Goal: Information Seeking & Learning: Find contact information

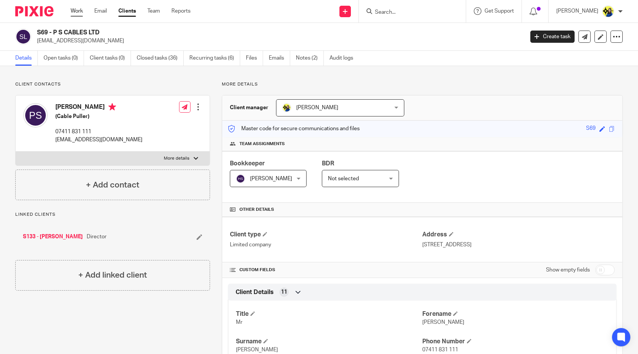
click at [73, 12] on link "Work" at bounding box center [77, 11] width 12 height 8
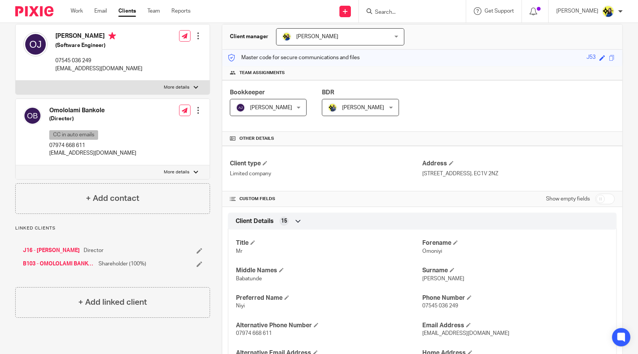
scroll to position [42, 0]
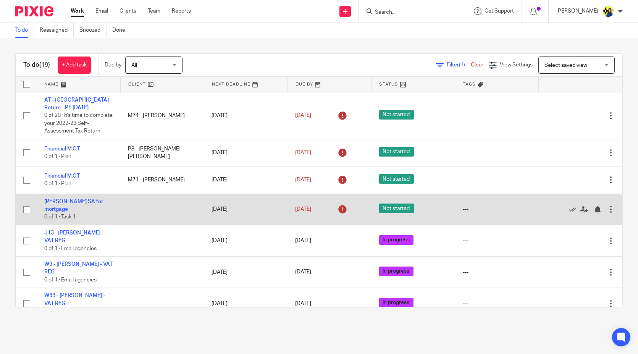
scroll to position [42, 0]
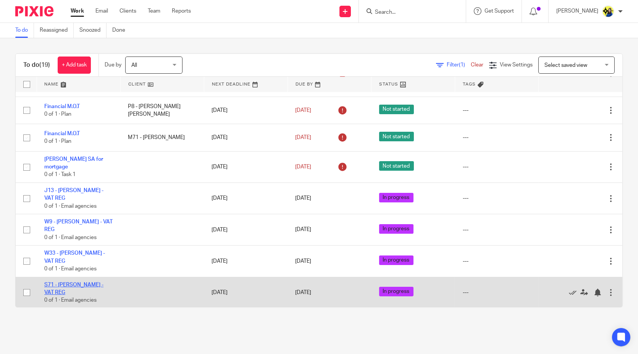
click at [88, 292] on link "S71 - [PERSON_NAME] - VAT REG" at bounding box center [73, 288] width 59 height 13
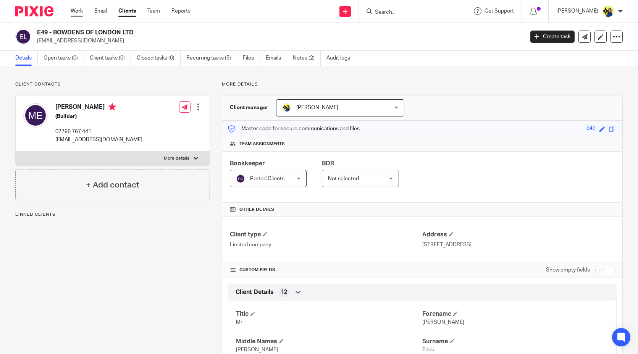
click at [74, 9] on link "Work" at bounding box center [77, 11] width 12 height 8
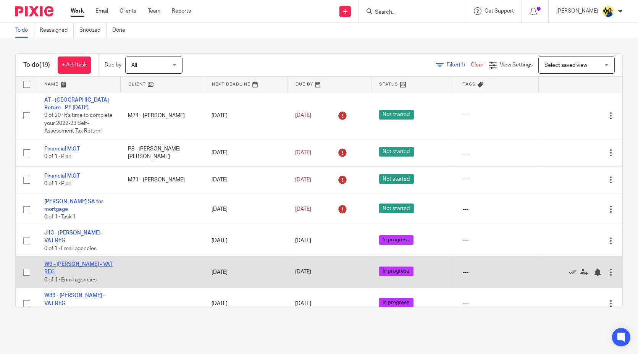
scroll to position [42, 0]
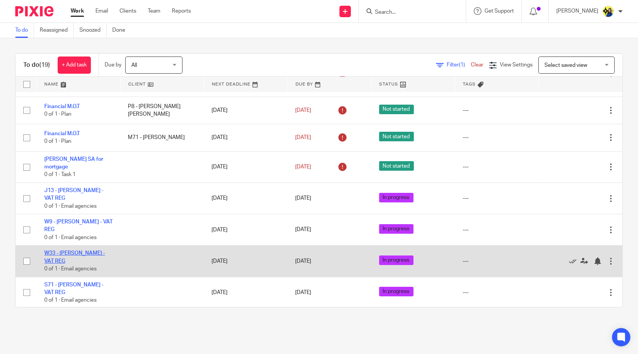
click at [94, 262] on link "W33 - [PERSON_NAME] - VAT REG" at bounding box center [74, 256] width 61 height 13
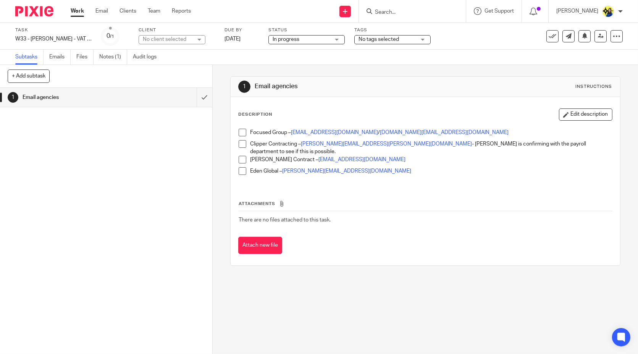
click at [82, 244] on div "1 Email agencies" at bounding box center [106, 221] width 212 height 266
click at [369, 321] on div "1 Email agencies Instructions Description Edit description Focused Group – fari…" at bounding box center [425, 209] width 425 height 289
click at [369, 318] on div "1 Email agencies Instructions Description Edit description Focused Group – fari…" at bounding box center [425, 209] width 425 height 289
click at [314, 298] on div "1 Email agencies Instructions Description Edit description Focused Group – fari…" at bounding box center [425, 209] width 425 height 289
drag, startPoint x: 389, startPoint y: 156, endPoint x: 418, endPoint y: 166, distance: 30.2
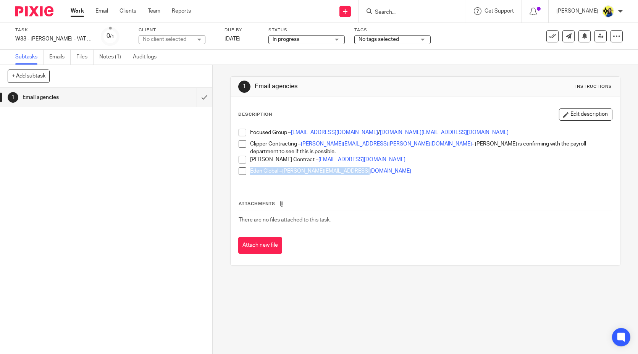
click at [418, 166] on div "Focused Group – [PERSON_NAME][EMAIL_ADDRESS][DOMAIN_NAME] / [DOMAIN_NAME][EMAIL…" at bounding box center [425, 155] width 381 height 60
click at [418, 167] on p "Eden Global – l.odonovan@eden-global.co.uk" at bounding box center [430, 171] width 361 height 8
click at [419, 167] on p "Eden Global – l.odonovan@eden-global.co.uk" at bounding box center [430, 171] width 361 height 8
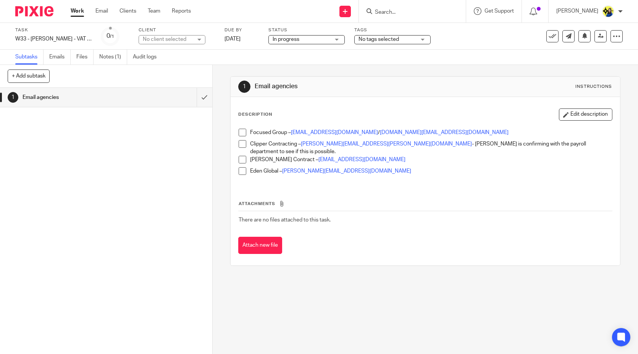
click at [419, 167] on p "Eden Global – l.odonovan@eden-global.co.uk" at bounding box center [430, 171] width 361 height 8
click at [581, 114] on button "Edit description" at bounding box center [585, 114] width 53 height 12
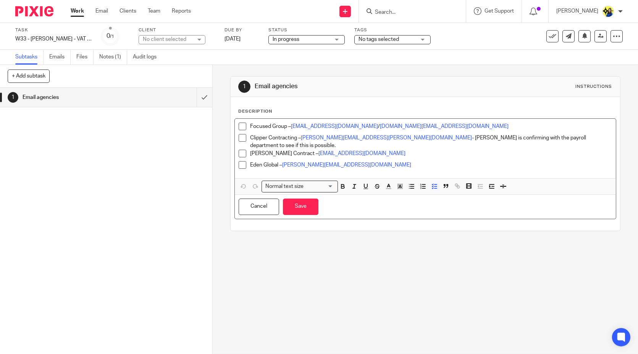
click at [381, 162] on p "Eden Global – l.odonovan@eden-global.co.uk" at bounding box center [430, 165] width 361 height 8
click at [382, 162] on p "Eden Global – l.odonovan@eden-global.co.uk" at bounding box center [430, 165] width 361 height 8
click at [346, 290] on div "1 Email agencies Instructions Description Focused Group – farihah.awan@focusedg…" at bounding box center [425, 209] width 425 height 289
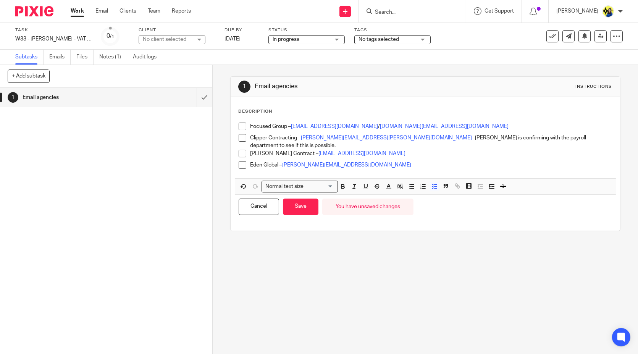
click at [307, 239] on div "1 Email agencies Instructions Description Focused Group – farihah.awan@focusedg…" at bounding box center [425, 209] width 425 height 289
click at [301, 201] on button "Save" at bounding box center [300, 206] width 35 height 16
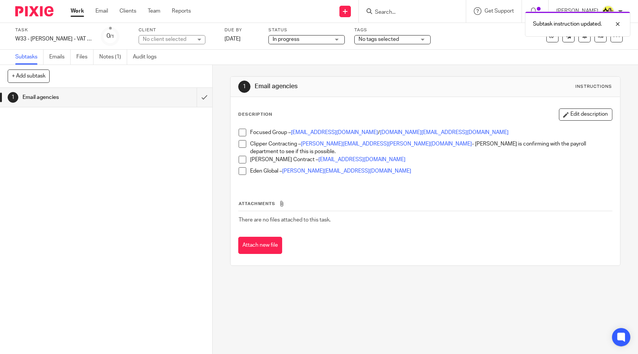
click at [329, 319] on div "1 Email agencies Instructions Description Edit description Focused Group – fari…" at bounding box center [425, 209] width 425 height 289
click at [336, 312] on div "1 Email agencies Instructions Description Edit description Focused Group – fari…" at bounding box center [425, 209] width 425 height 289
drag, startPoint x: 358, startPoint y: 332, endPoint x: 348, endPoint y: 350, distance: 20.3
click at [358, 332] on div "1 Email agencies Instructions Description Edit description Focused Group – fari…" at bounding box center [425, 209] width 425 height 289
click at [455, 9] on form at bounding box center [414, 11] width 81 height 10
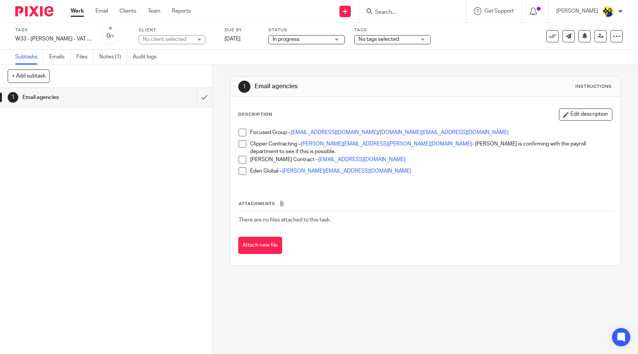
click at [443, 12] on input "Search" at bounding box center [408, 12] width 69 height 7
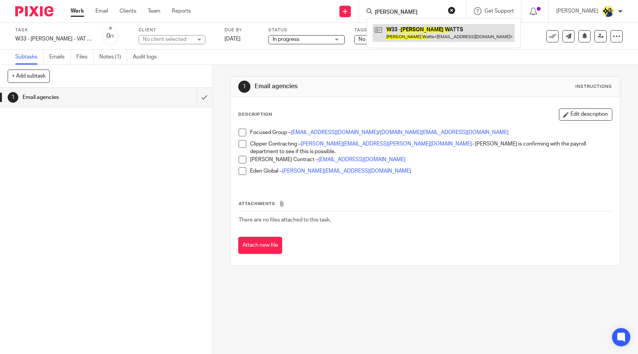
type input "thomas w"
drag, startPoint x: 447, startPoint y: 30, endPoint x: 434, endPoint y: 24, distance: 14.9
click at [447, 30] on link at bounding box center [444, 33] width 142 height 18
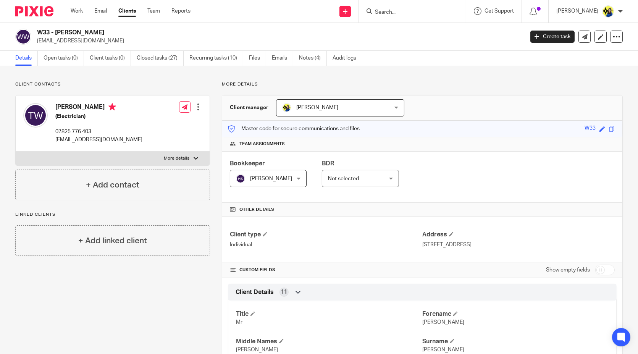
click at [436, 12] on input "Search" at bounding box center [408, 12] width 69 height 7
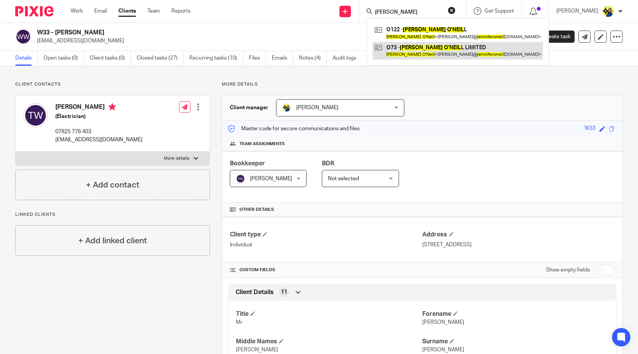
type input "jennifer oneil"
drag, startPoint x: 472, startPoint y: 52, endPoint x: 467, endPoint y: 52, distance: 5.4
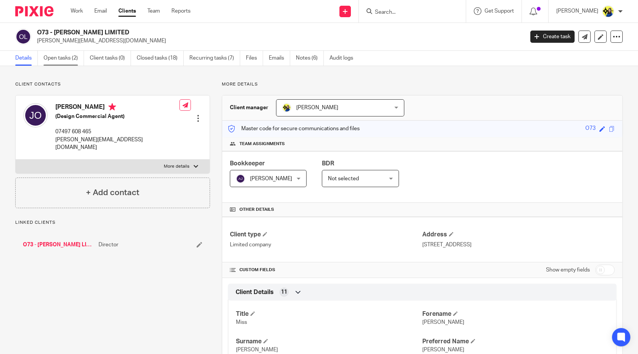
click at [73, 59] on link "Open tasks (2)" at bounding box center [64, 58] width 40 height 15
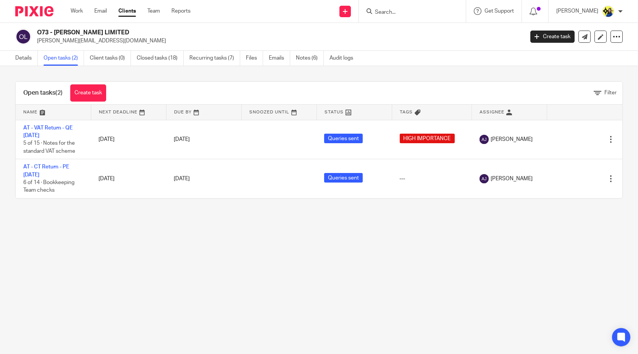
click at [103, 43] on div "O73 - [PERSON_NAME] LIMITED [PERSON_NAME][EMAIL_ADDRESS][DOMAIN_NAME]" at bounding box center [266, 37] width 503 height 16
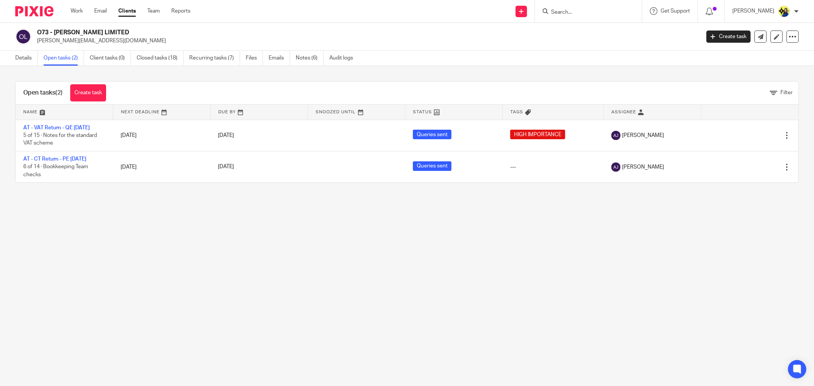
click at [587, 15] on input "Search" at bounding box center [584, 12] width 69 height 7
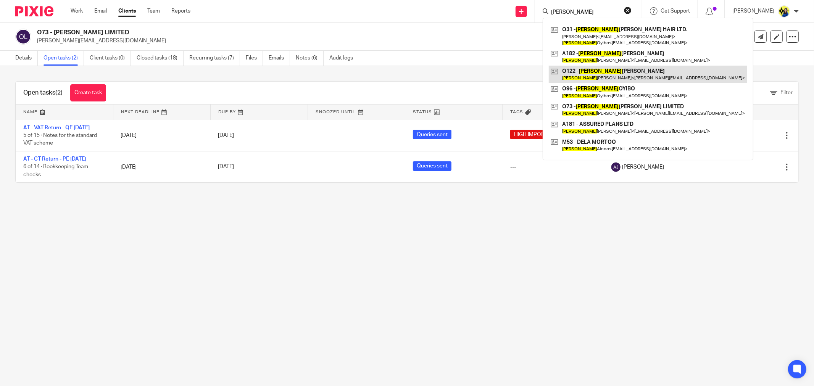
type input "jennifer"
click at [642, 74] on link at bounding box center [648, 75] width 198 height 18
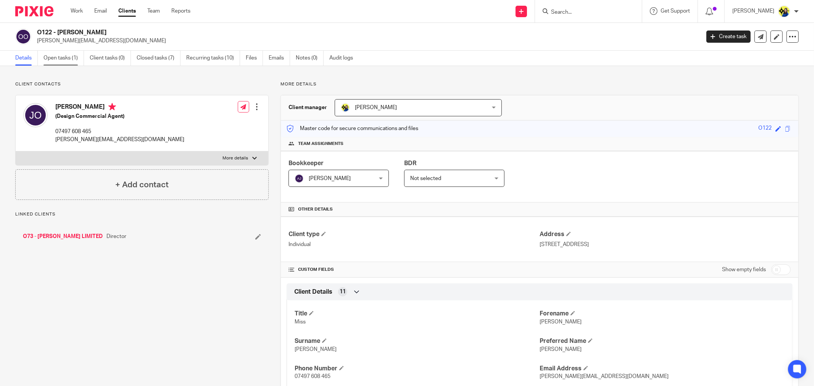
click at [82, 58] on link "Open tasks (1)" at bounding box center [64, 58] width 40 height 15
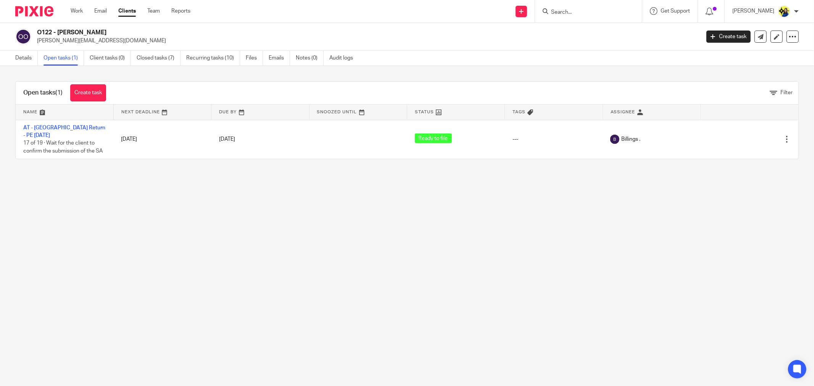
click at [276, 245] on main "O122 - [PERSON_NAME] [PERSON_NAME][EMAIL_ADDRESS][DOMAIN_NAME] Create task Upda…" at bounding box center [407, 193] width 814 height 386
click at [399, 261] on main "O122 - [PERSON_NAME] [PERSON_NAME][EMAIL_ADDRESS][DOMAIN_NAME] Create task Upda…" at bounding box center [407, 193] width 814 height 386
click at [448, 266] on main "O122 - JENNIFER O'NEILL jenny@jenniferoneill.co.uk Create task Update from Comp…" at bounding box center [407, 193] width 814 height 386
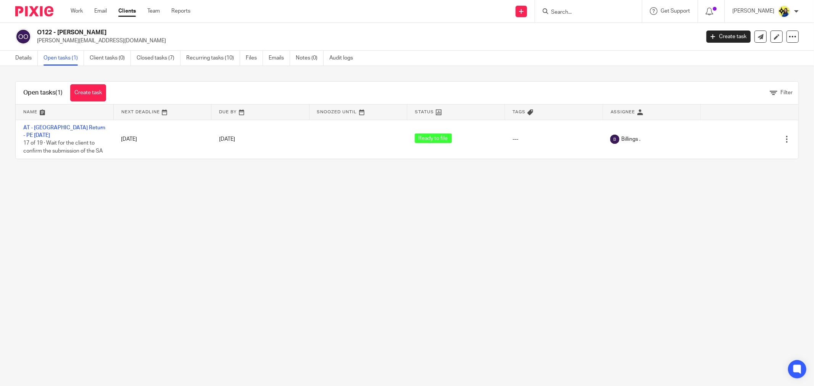
click at [447, 266] on main "O122 - JENNIFER O'NEILL jenny@jenniferoneill.co.uk Create task Update from Comp…" at bounding box center [407, 193] width 814 height 386
click at [448, 265] on main "O122 - JENNIFER O'NEILL jenny@jenniferoneill.co.uk Create task Update from Comp…" at bounding box center [407, 193] width 814 height 386
click at [608, 14] on input "Search" at bounding box center [584, 12] width 69 height 7
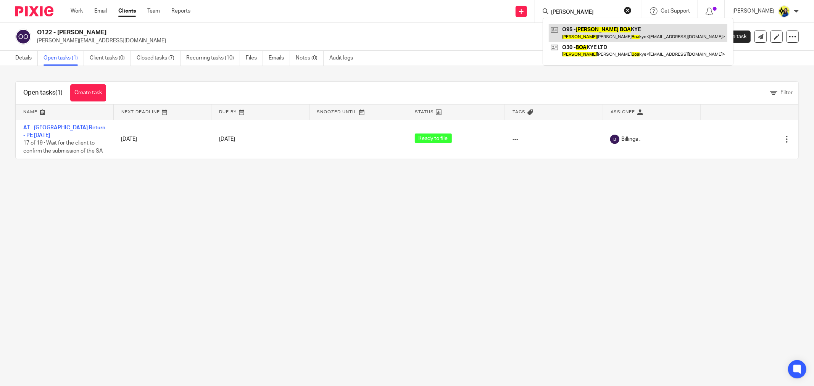
type input "emmanuel boa"
click at [640, 31] on link at bounding box center [638, 33] width 179 height 18
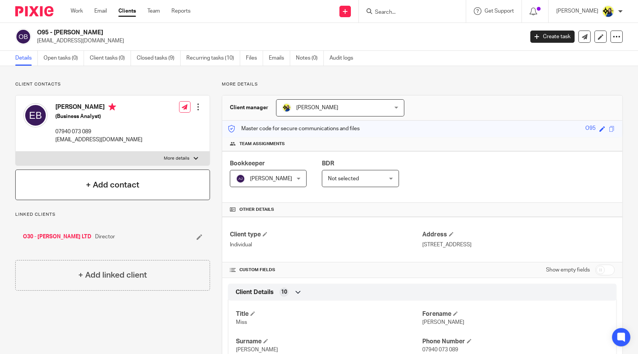
drag, startPoint x: 92, startPoint y: 84, endPoint x: 53, endPoint y: 192, distance: 114.2
click at [92, 84] on p "Client contacts" at bounding box center [112, 84] width 195 height 6
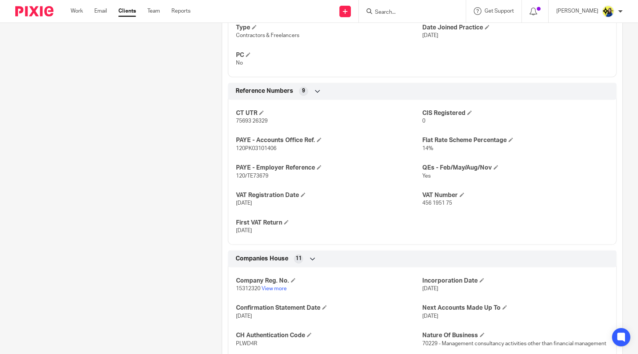
scroll to position [594, 0]
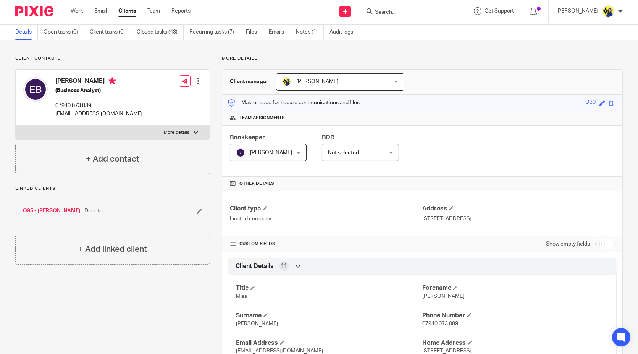
scroll to position [0, 0]
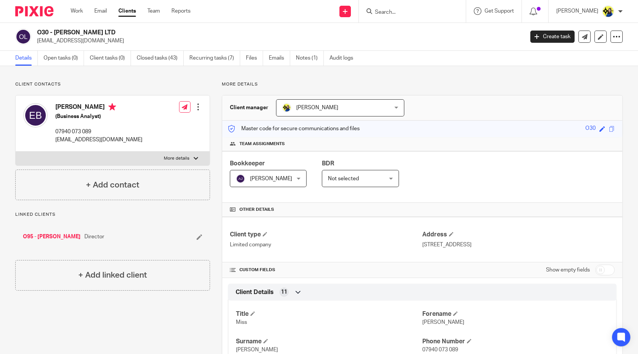
click at [165, 84] on p "Client contacts" at bounding box center [112, 84] width 195 height 6
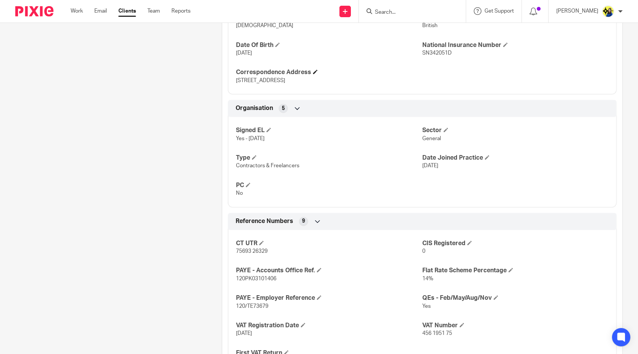
scroll to position [382, 0]
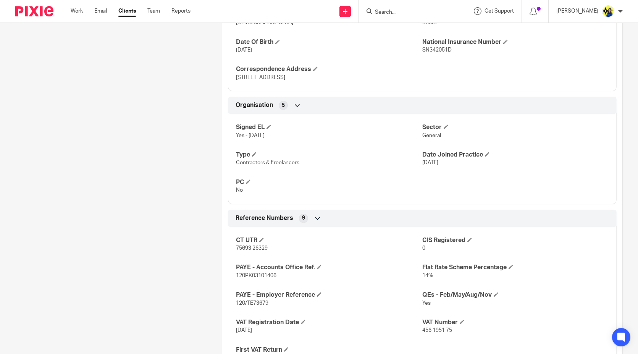
click at [170, 181] on div "Client contacts Emmanuel Owusu Boakye (Business Analyst) 07940 073 089 e.owusub…" at bounding box center [106, 159] width 207 height 918
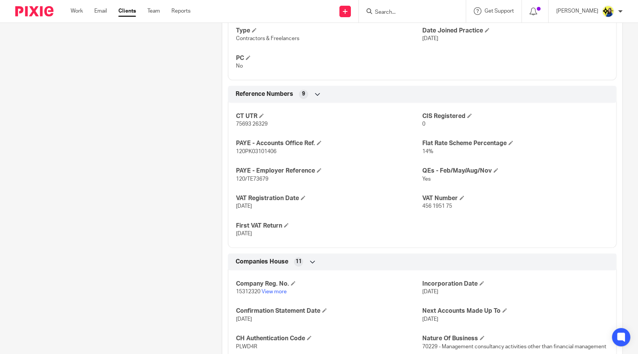
scroll to position [509, 0]
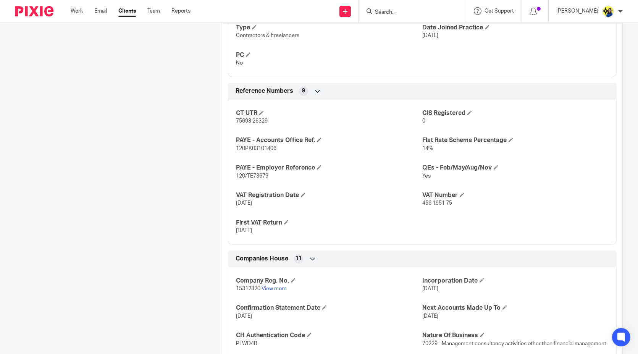
click at [164, 182] on div "Client contacts Emmanuel Owusu Boakye (Business Analyst) 07940 073 089 e.owusub…" at bounding box center [106, 31] width 207 height 918
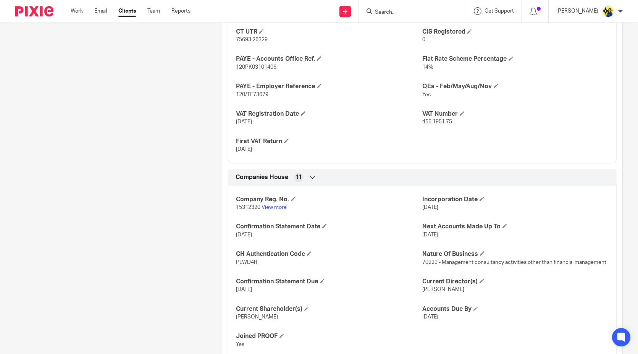
scroll to position [594, 0]
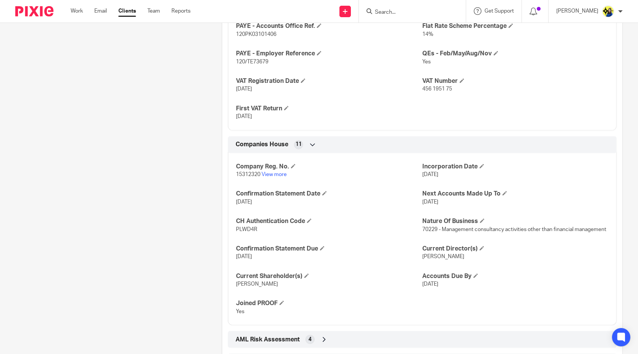
scroll to position [636, 0]
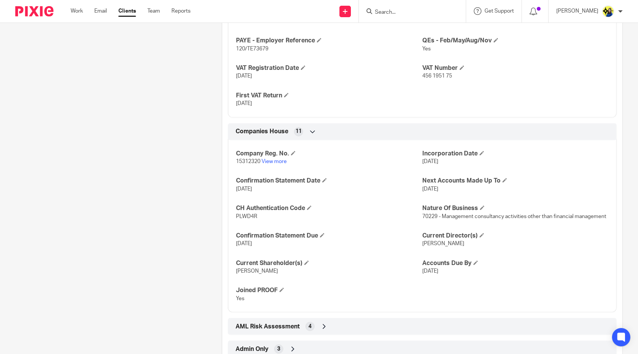
drag, startPoint x: 209, startPoint y: 210, endPoint x: 142, endPoint y: 202, distance: 67.6
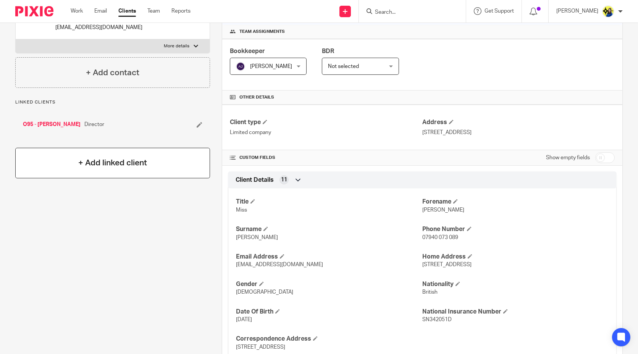
scroll to position [0, 0]
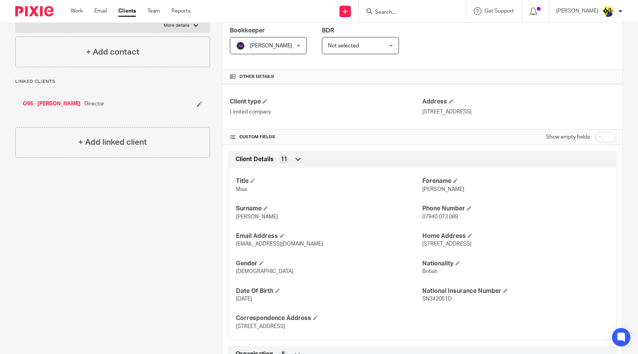
scroll to position [169, 0]
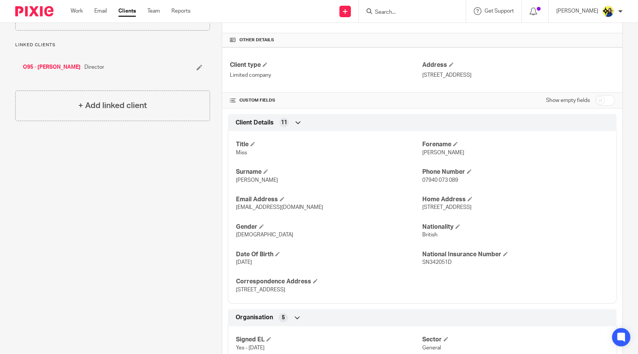
drag, startPoint x: 269, startPoint y: 263, endPoint x: 234, endPoint y: 260, distance: 36.0
click at [236, 260] on p "15 Aug 1997" at bounding box center [329, 262] width 186 height 8
drag, startPoint x: 265, startPoint y: 260, endPoint x: 229, endPoint y: 260, distance: 35.5
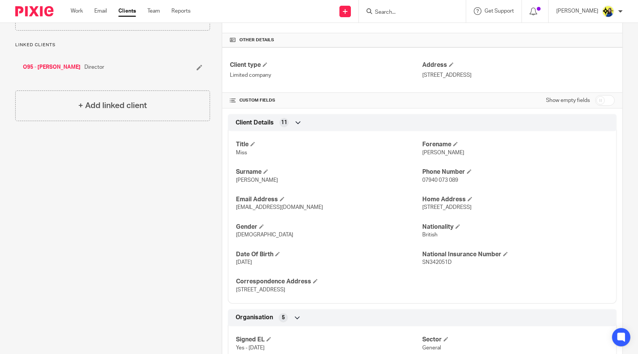
click at [229, 260] on div "Title Miss Forename Emmanuel Surname Owusu Boakye Phone Number 07940 073 089 Em…" at bounding box center [422, 214] width 389 height 178
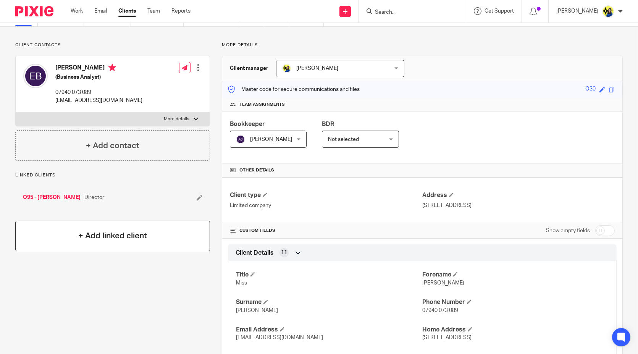
scroll to position [0, 0]
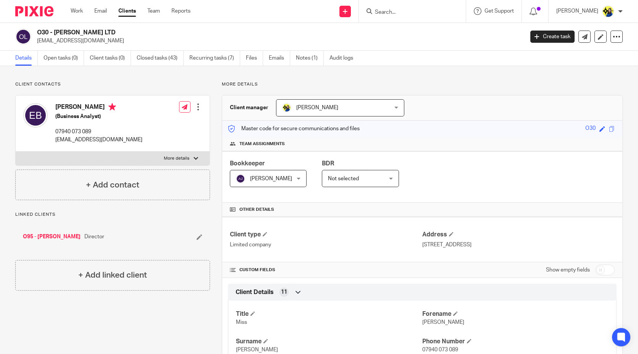
click at [308, 63] on link "Notes (1)" at bounding box center [310, 58] width 28 height 15
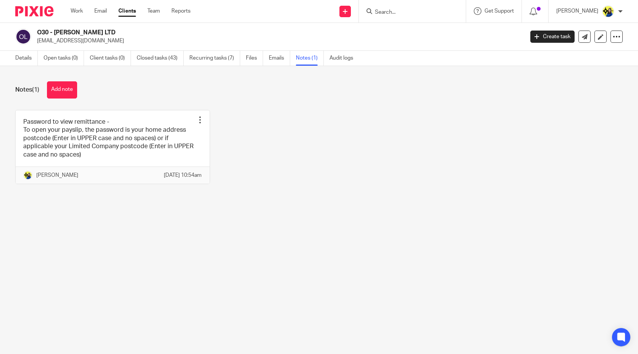
click at [124, 84] on div "Notes (1) Add note" at bounding box center [318, 89] width 607 height 17
click at [28, 60] on link "Details" at bounding box center [26, 58] width 23 height 15
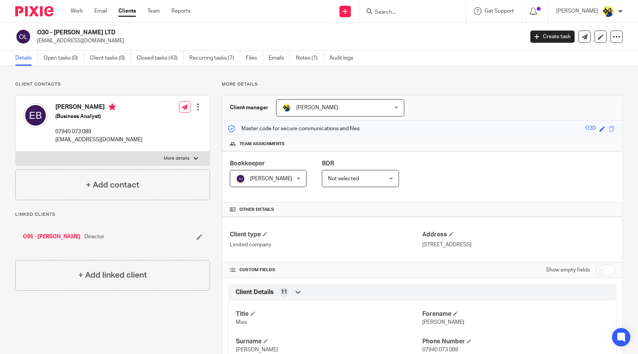
click at [123, 83] on p "Client contacts" at bounding box center [112, 84] width 195 height 6
click at [121, 82] on p "Client contacts" at bounding box center [112, 84] width 195 height 6
click at [168, 82] on p "Client contacts" at bounding box center [112, 84] width 195 height 6
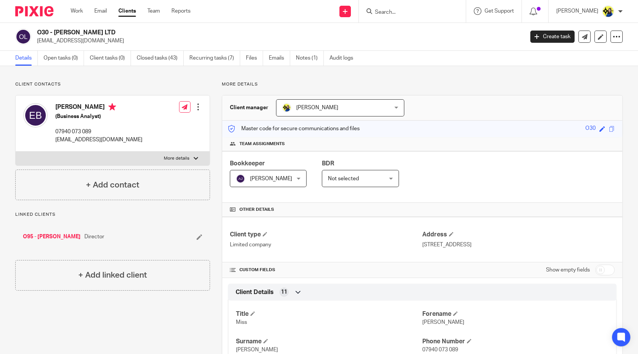
click at [168, 82] on p "Client contacts" at bounding box center [112, 84] width 195 height 6
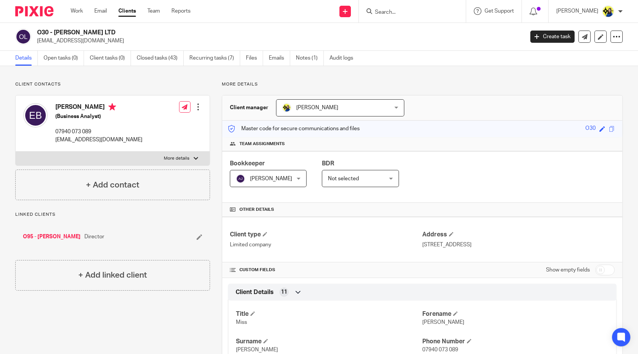
click at [168, 82] on p "Client contacts" at bounding box center [112, 84] width 195 height 6
drag, startPoint x: 70, startPoint y: 33, endPoint x: 81, endPoint y: 32, distance: 10.7
click at [81, 32] on h2 "O30 - [PERSON_NAME] LTD" at bounding box center [230, 33] width 386 height 8
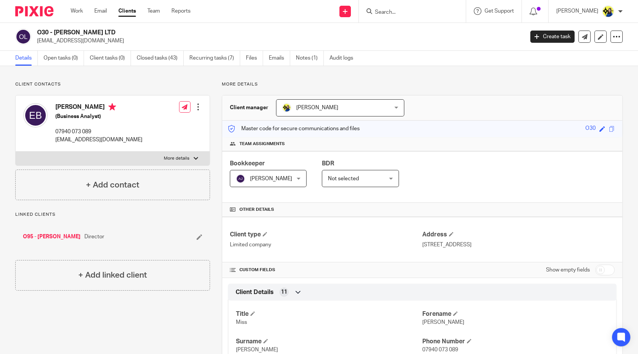
click at [81, 32] on h2 "O30 - [PERSON_NAME] LTD" at bounding box center [230, 33] width 386 height 8
click at [418, 16] on div at bounding box center [412, 11] width 107 height 23
click at [423, 9] on input "Search" at bounding box center [408, 12] width 69 height 7
type input "m86"
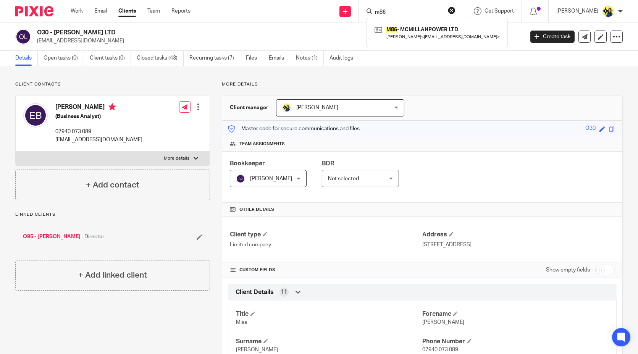
drag, startPoint x: 435, startPoint y: 11, endPoint x: 350, endPoint y: 11, distance: 85.5
click at [350, 11] on div "Send new email Create task Add client Request signature m86 M86 - MCMILLANPOWER…" at bounding box center [420, 11] width 436 height 23
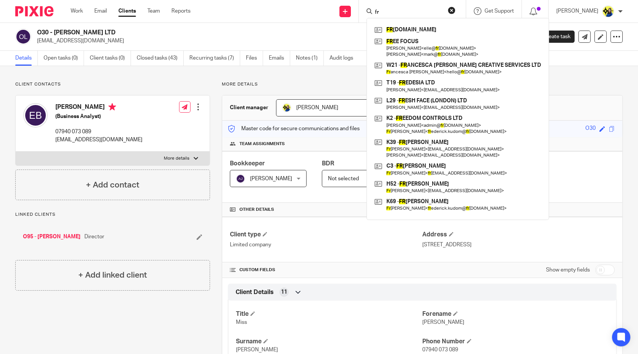
type input "f"
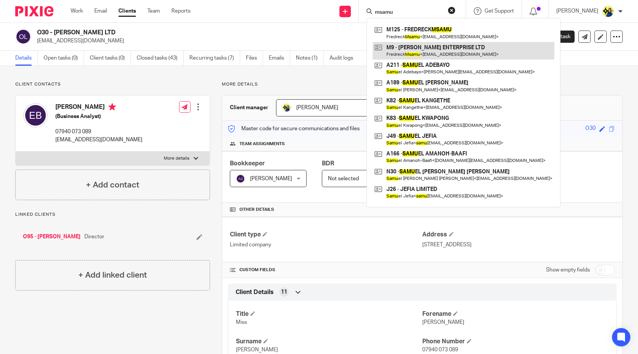
type input "msamu"
click at [447, 52] on link at bounding box center [464, 51] width 182 height 18
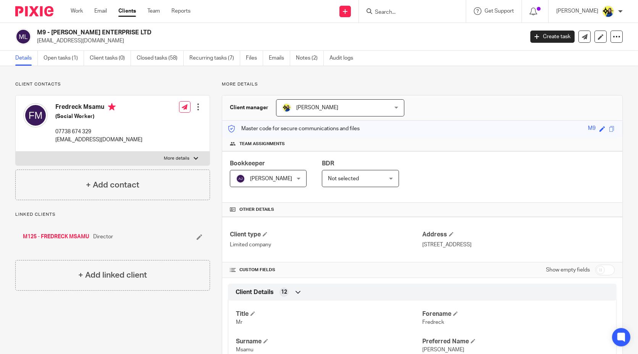
click at [61, 63] on link "Open tasks (1)" at bounding box center [64, 58] width 40 height 15
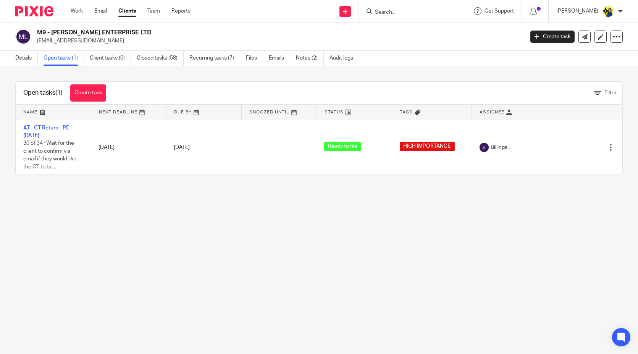
click at [114, 205] on main "M9 - [PERSON_NAME] ENTERPRISE LTD [EMAIL_ADDRESS][DOMAIN_NAME] Create task Upda…" at bounding box center [319, 177] width 638 height 354
click at [29, 73] on div "Open tasks (1) Create task Filter Name Next Deadline Due By Snoozed Until Statu…" at bounding box center [319, 128] width 638 height 124
click at [24, 61] on link "Details" at bounding box center [26, 58] width 23 height 15
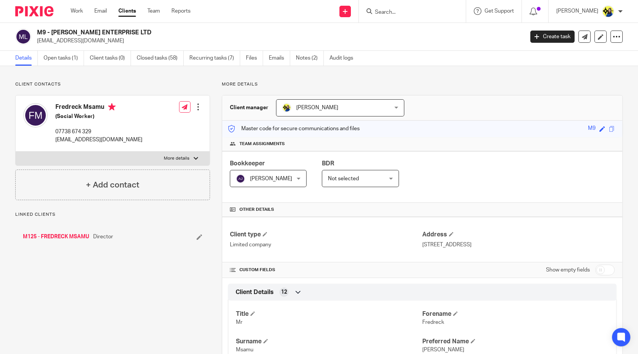
click at [102, 82] on p "Client contacts" at bounding box center [112, 84] width 195 height 6
drag, startPoint x: 0, startPoint y: 0, endPoint x: 30, endPoint y: 56, distance: 63.7
click at [54, 56] on link "Open tasks (1)" at bounding box center [64, 58] width 40 height 15
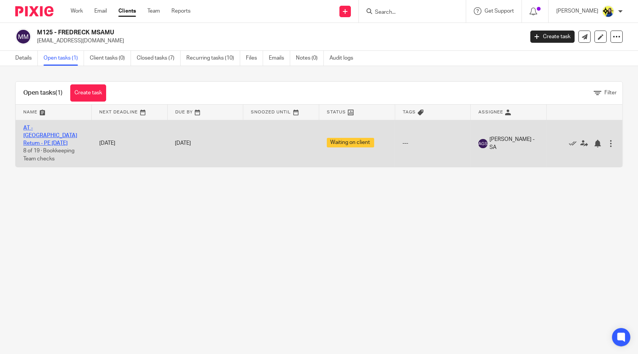
click at [55, 127] on link "AT - [GEOGRAPHIC_DATA] Return - PE [DATE]" at bounding box center [50, 135] width 54 height 21
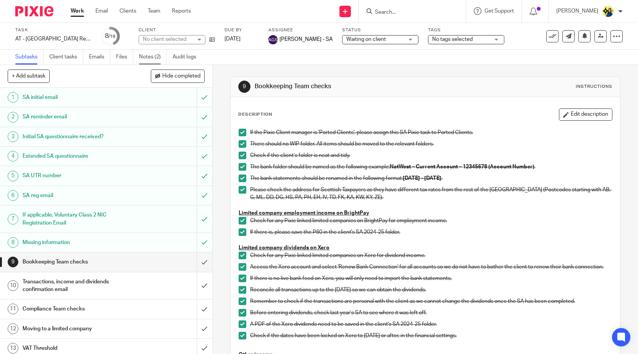
click at [148, 57] on link "Notes (2)" at bounding box center [153, 57] width 28 height 15
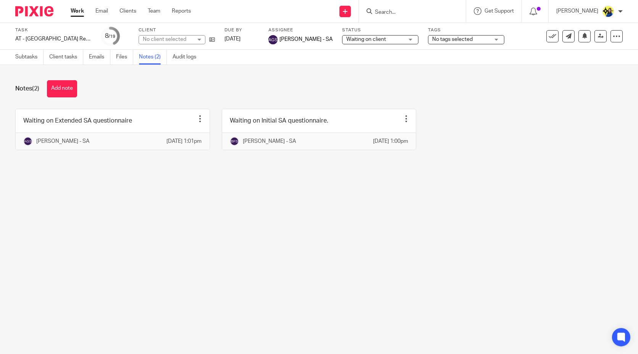
click at [137, 100] on div "Notes (2) Add note Waiting on Extended SA questionnaire Edit note Delete note A…" at bounding box center [319, 121] width 638 height 112
click at [307, 253] on main "Task AT - SA Return - PE 05-04-2025 Save AT - SA Return - PE 05-04-2025 8 /19 C…" at bounding box center [319, 177] width 638 height 354
drag, startPoint x: 348, startPoint y: 246, endPoint x: 352, endPoint y: 246, distance: 4.6
click at [348, 246] on main "Task AT - SA Return - PE 05-04-2025 Save AT - SA Return - PE 05-04-2025 8 /19 C…" at bounding box center [319, 177] width 638 height 354
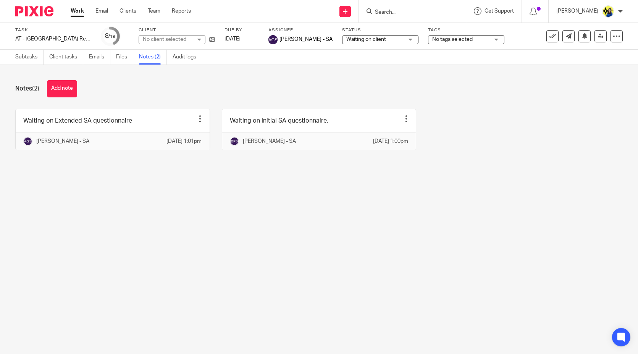
drag, startPoint x: 365, startPoint y: 246, endPoint x: 352, endPoint y: 248, distance: 13.2
click at [366, 246] on main "Task AT - SA Return - PE 05-04-2025 Save AT - SA Return - PE 05-04-2025 8 /19 C…" at bounding box center [319, 177] width 638 height 354
click at [369, 282] on main "Task AT - SA Return - PE 05-04-2025 Save AT - SA Return - PE 05-04-2025 8 /19 C…" at bounding box center [319, 177] width 638 height 354
click at [180, 93] on div "Notes (2) Add note" at bounding box center [318, 88] width 607 height 17
click at [192, 87] on div "Notes (2) Add note" at bounding box center [318, 88] width 607 height 17
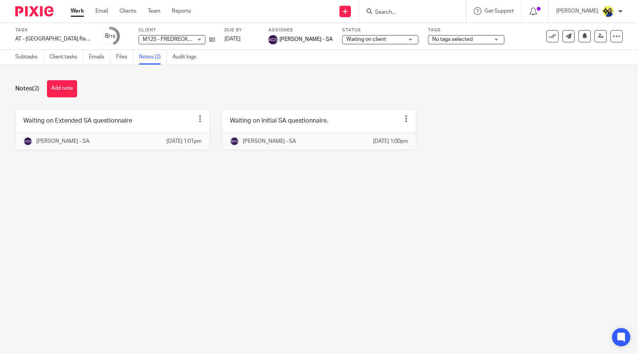
click at [192, 87] on div "Notes (2) Add note" at bounding box center [318, 88] width 607 height 17
click at [426, 11] on input "Search" at bounding box center [408, 12] width 69 height 7
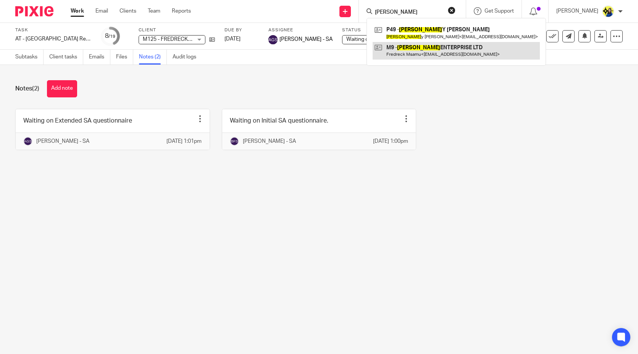
type input "malone"
click at [460, 48] on link at bounding box center [456, 51] width 167 height 18
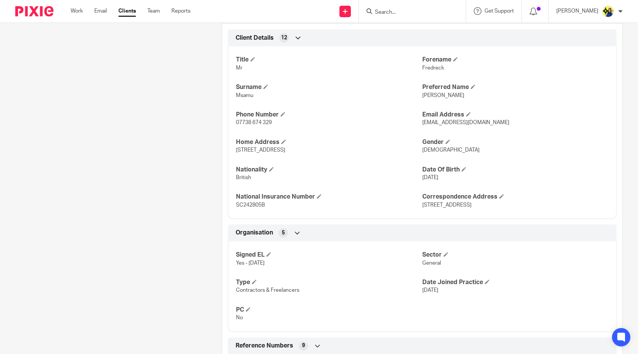
click at [156, 221] on div "Client contacts Fredreck Msamu (Social Worker) 07738 674 329 [EMAIL_ADDRESS][DO…" at bounding box center [106, 286] width 207 height 918
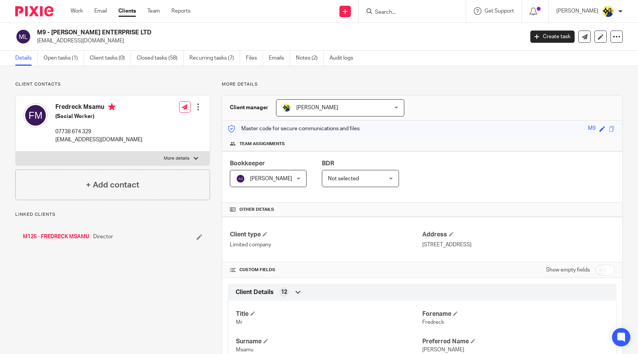
click at [157, 61] on link "Closed tasks (58)" at bounding box center [160, 58] width 47 height 15
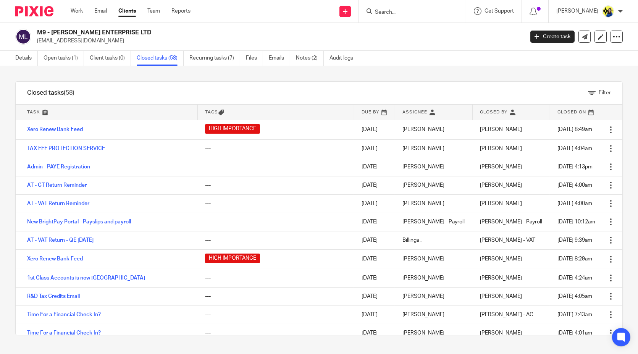
click at [414, 13] on input "Search" at bounding box center [408, 12] width 69 height 7
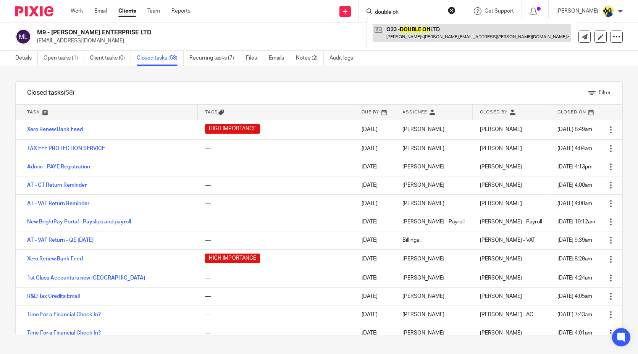
type input "double oh"
click at [446, 32] on link at bounding box center [472, 33] width 198 height 18
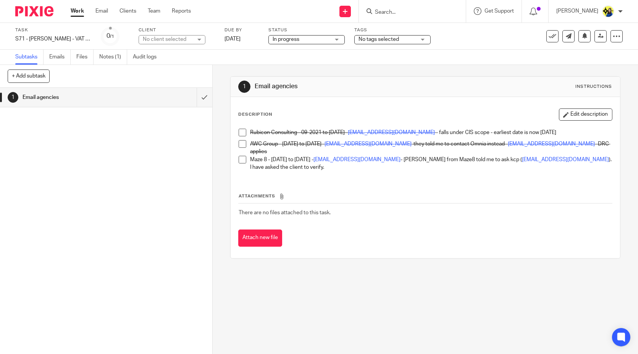
click at [319, 299] on div "1 Email agencies Instructions Description Edit description Rubicon Consulting -…" at bounding box center [425, 209] width 425 height 289
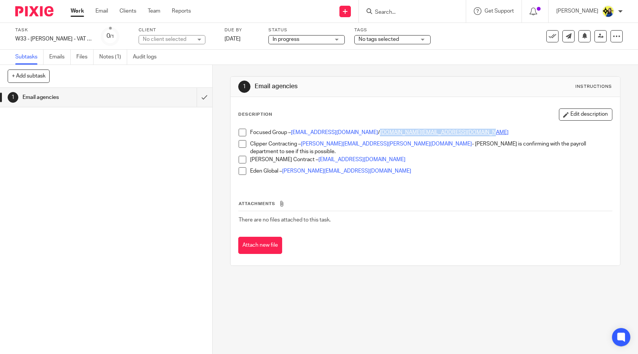
drag, startPoint x: 500, startPoint y: 136, endPoint x: 376, endPoint y: 132, distance: 124.1
click at [376, 132] on p "Focused Group – [EMAIL_ADDRESS][DOMAIN_NAME] / [DOMAIN_NAME][EMAIL_ADDRESS][DOM…" at bounding box center [430, 133] width 361 height 8
click at [336, 340] on div "1 Email agencies Instructions Description Edit description Focused Group – [PER…" at bounding box center [425, 209] width 425 height 289
click at [383, 333] on div "1 Email agencies Instructions Description Edit description Focused Group – [PER…" at bounding box center [425, 209] width 425 height 289
drag, startPoint x: 291, startPoint y: 300, endPoint x: 349, endPoint y: 349, distance: 75.9
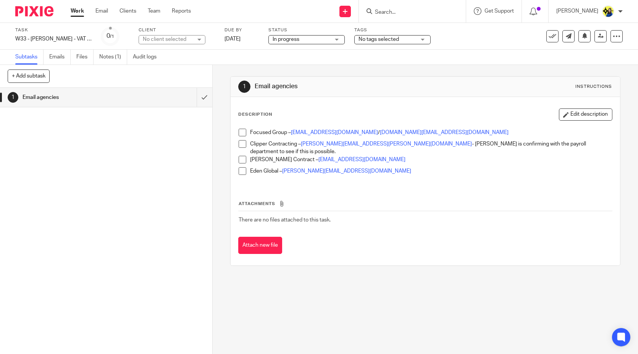
click at [296, 300] on div "1 Email agencies Instructions Description Edit description Focused Group – [PER…" at bounding box center [425, 209] width 425 height 289
click at [568, 114] on button "Edit description" at bounding box center [585, 114] width 53 height 12
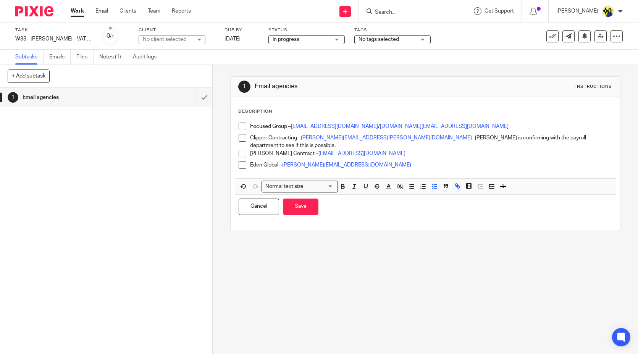
click at [381, 150] on p "[PERSON_NAME] Contract – [EMAIL_ADDRESS][DOMAIN_NAME]" at bounding box center [430, 154] width 361 height 8
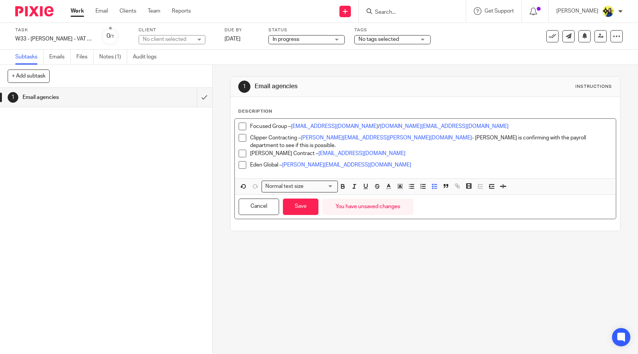
click at [241, 150] on span at bounding box center [243, 154] width 8 height 8
click at [301, 254] on div "1 Email agencies Instructions Description Focused Group – [EMAIL_ADDRESS][DOMAI…" at bounding box center [425, 209] width 425 height 289
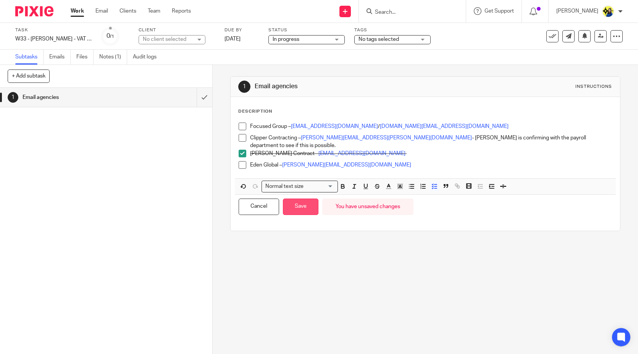
click at [304, 203] on button "Save" at bounding box center [300, 206] width 35 height 16
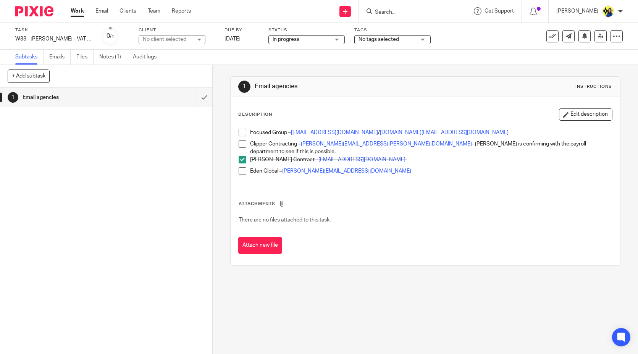
drag, startPoint x: 307, startPoint y: 335, endPoint x: 293, endPoint y: 297, distance: 40.6
click at [306, 334] on div "1 Email agencies Instructions Description Edit description Focused Group – [PER…" at bounding box center [425, 209] width 425 height 289
click at [289, 294] on div "1 Email agencies Instructions Description Edit description Focused Group – [PER…" at bounding box center [425, 209] width 425 height 289
click at [290, 293] on div "1 Email agencies Instructions Description Edit description Focused Group – [PER…" at bounding box center [425, 209] width 425 height 289
click at [288, 284] on div "1 Email agencies Instructions Description Edit description Focused Group – [PER…" at bounding box center [425, 209] width 425 height 289
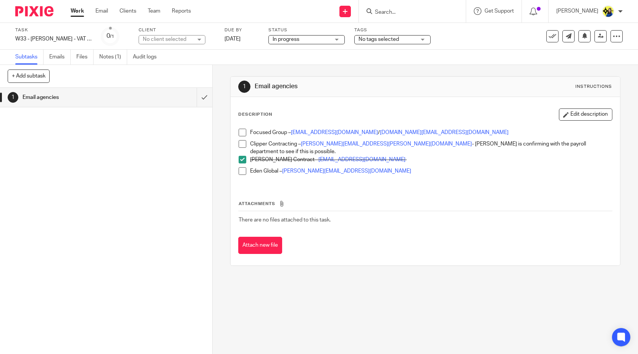
click at [288, 284] on div "1 Email agencies Instructions Description Edit description Focused Group – [PER…" at bounding box center [425, 209] width 425 height 289
click at [295, 287] on div "1 Email agencies Instructions Description Edit description Focused Group – [PER…" at bounding box center [425, 209] width 425 height 289
click at [559, 116] on button "Edit description" at bounding box center [585, 114] width 53 height 12
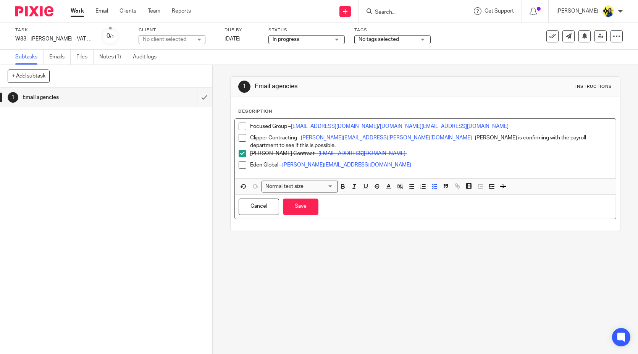
click at [589, 138] on p "Clipper Contracting – [PERSON_NAME][EMAIL_ADDRESS][PERSON_NAME][DOMAIN_NAME] - …" at bounding box center [430, 142] width 361 height 16
click at [244, 139] on li "Clipper Contracting – daniel.gilbert@clippercontracting.co.uk - Daniel Gilbert …" at bounding box center [425, 142] width 373 height 16
click at [242, 137] on span at bounding box center [243, 138] width 8 height 8
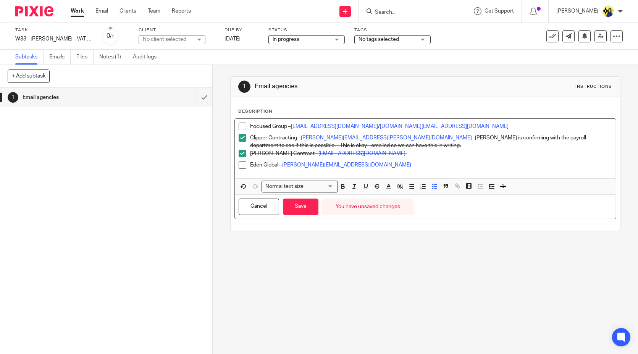
click at [359, 303] on div "1 Email agencies Instructions Description Focused Group – farihah.awan@focusedg…" at bounding box center [425, 209] width 425 height 289
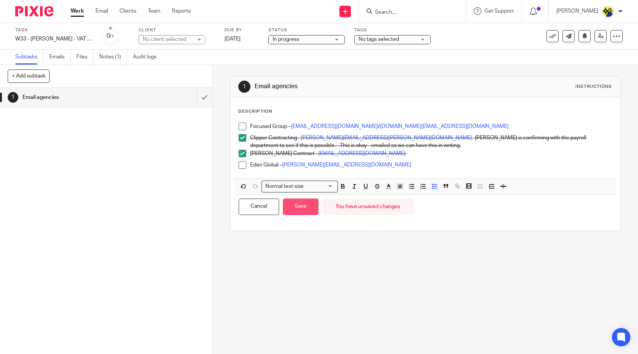
click at [300, 208] on button "Save" at bounding box center [300, 206] width 35 height 16
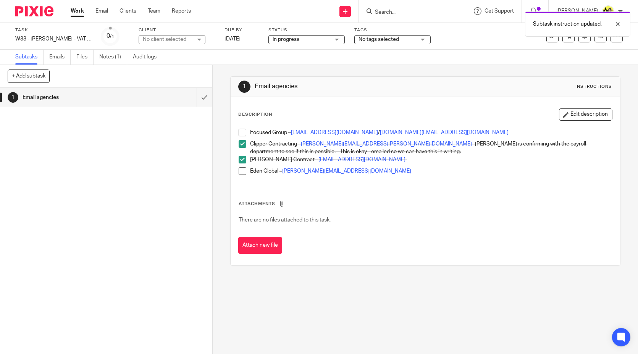
click at [340, 323] on div "1 Email agencies Instructions Description Edit description Focused Group – fari…" at bounding box center [425, 209] width 425 height 289
click at [575, 112] on button "Edit description" at bounding box center [585, 114] width 53 height 12
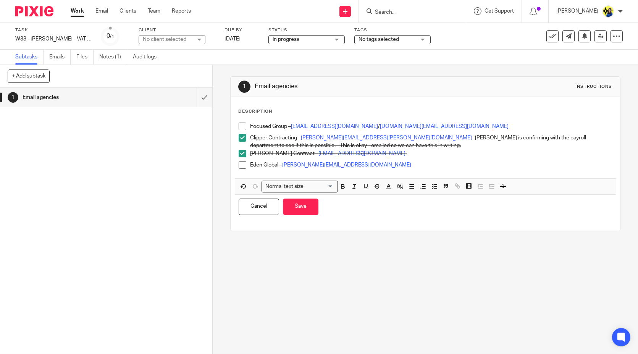
click at [373, 163] on p "Eden Global – l.odonovan@eden-global.co.uk" at bounding box center [430, 165] width 361 height 8
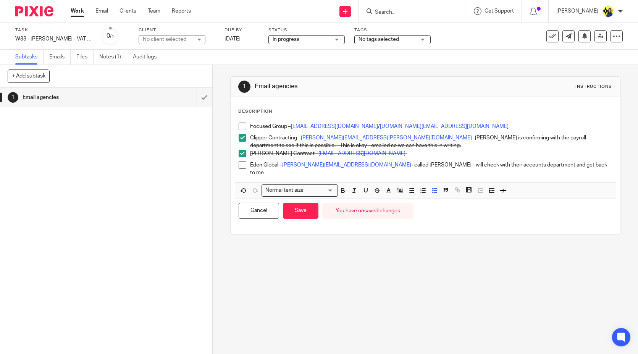
click at [310, 244] on div "1 Email agencies Instructions Description Focused Group – farihah.awan@focusedg…" at bounding box center [425, 209] width 425 height 289
click at [290, 204] on button "Save" at bounding box center [300, 211] width 35 height 16
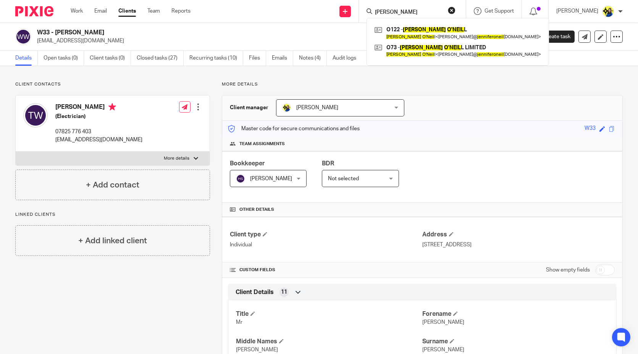
drag, startPoint x: 125, startPoint y: 44, endPoint x: 34, endPoint y: 41, distance: 91.3
click at [34, 41] on div "W33 - [PERSON_NAME] [EMAIL_ADDRESS][DOMAIN_NAME]" at bounding box center [266, 37] width 503 height 16
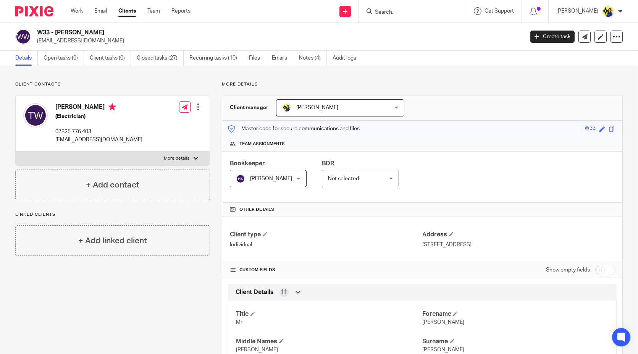
click at [37, 42] on p "[EMAIL_ADDRESS][DOMAIN_NAME]" at bounding box center [278, 41] width 482 height 8
click at [35, 41] on div "W33 - [PERSON_NAME] [EMAIL_ADDRESS][DOMAIN_NAME]" at bounding box center [266, 37] width 503 height 16
drag, startPoint x: 148, startPoint y: 44, endPoint x: 35, endPoint y: 45, distance: 112.2
click at [35, 45] on div "W33 - [PERSON_NAME] [EMAIL_ADDRESS][DOMAIN_NAME] Create task Update from Compan…" at bounding box center [319, 37] width 638 height 28
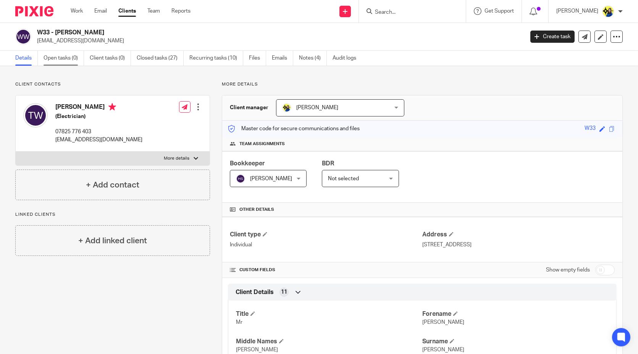
copy p "[EMAIL_ADDRESS][DOMAIN_NAME]"
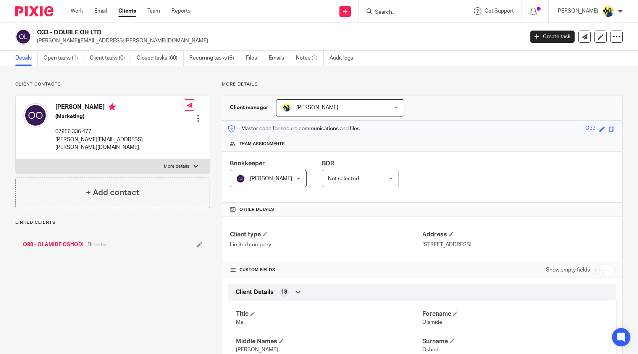
click at [184, 93] on div "Client contacts [PERSON_NAME] (Marketing) 07956 336 477 [PERSON_NAME][EMAIL_ADD…" at bounding box center [112, 144] width 195 height 127
click at [294, 60] on ul "Details Open tasks (1) Client tasks (0) Closed tasks (60) Recurring tasks (8) F…" at bounding box center [189, 58] width 349 height 15
click at [303, 59] on link "Notes (1)" at bounding box center [310, 58] width 28 height 15
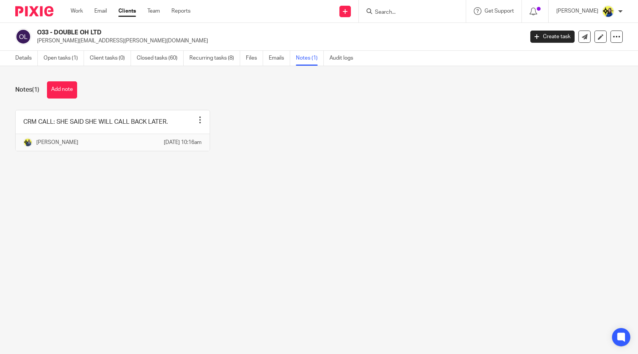
click at [140, 105] on div "Notes (1) Add note CRM CALL: SHE SAID SHE WILL CALL BACK LATER. Pin note Edit n…" at bounding box center [319, 122] width 638 height 112
click at [70, 57] on link "Open tasks (1)" at bounding box center [64, 58] width 40 height 15
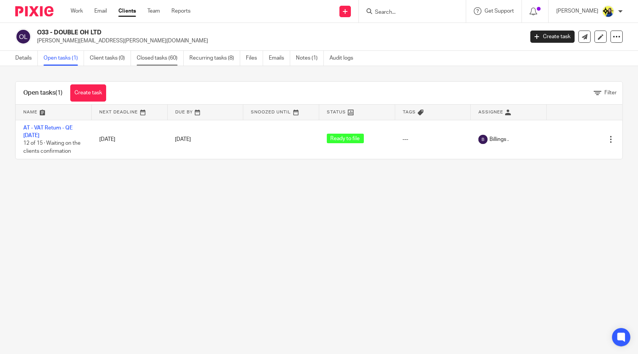
click at [159, 60] on link "Closed tasks (60)" at bounding box center [160, 58] width 47 height 15
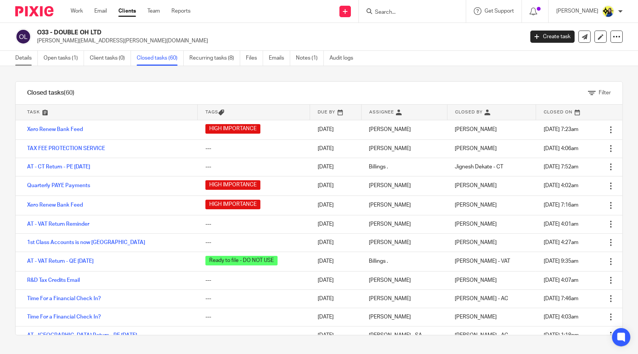
click at [24, 59] on link "Details" at bounding box center [26, 58] width 23 height 15
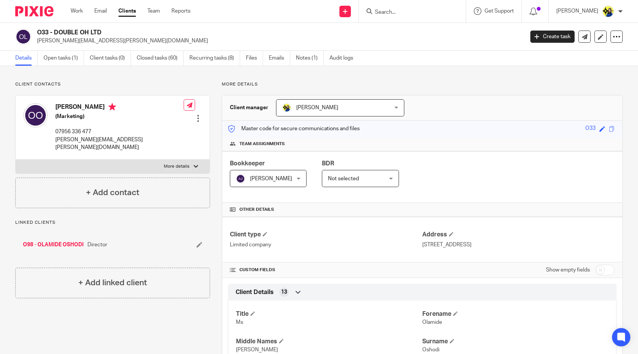
click at [407, 13] on input "Search" at bounding box center [408, 12] width 69 height 7
type input "t48"
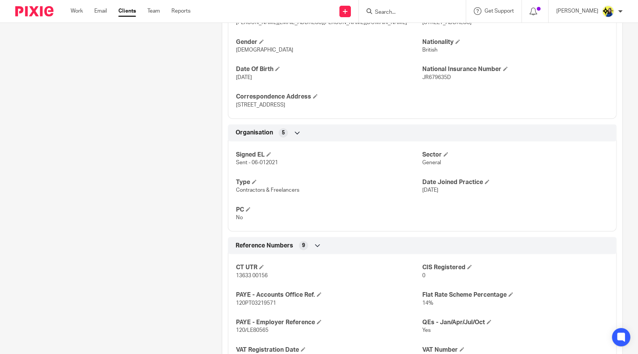
click at [137, 250] on div "Client contacts Olamide Oshodi (Marketing) 07956 336 477 ollie.oshodi@gmail.com…" at bounding box center [106, 172] width 207 height 945
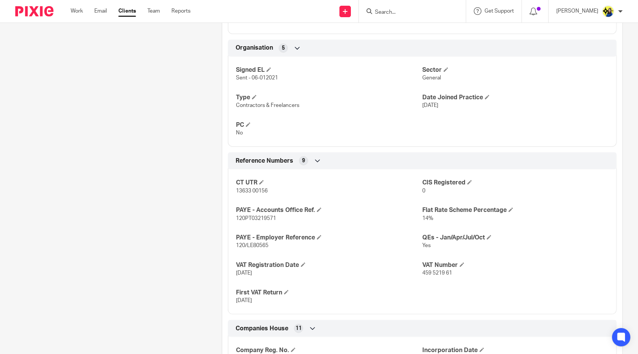
click at [149, 229] on div "Client contacts Olamide Oshodi (Marketing) 07956 336 477 ollie.oshodi@gmail.com…" at bounding box center [106, 87] width 207 height 945
click at [136, 245] on div "Client contacts Olamide Oshodi (Marketing) 07956 336 477 ollie.oshodi@gmail.com…" at bounding box center [106, 87] width 207 height 945
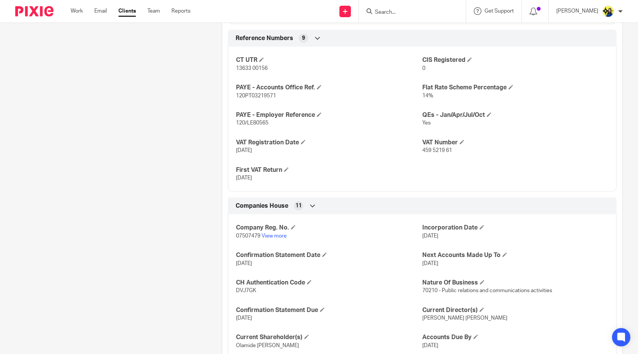
scroll to position [678, 0]
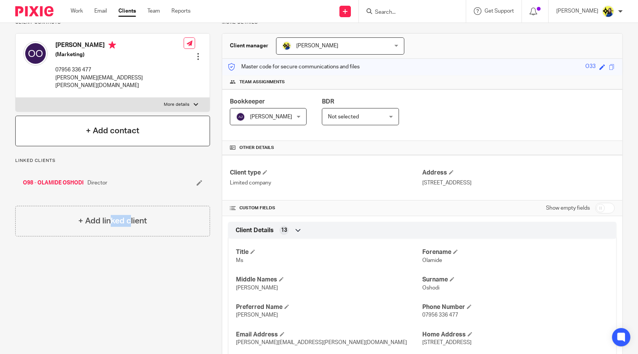
scroll to position [0, 0]
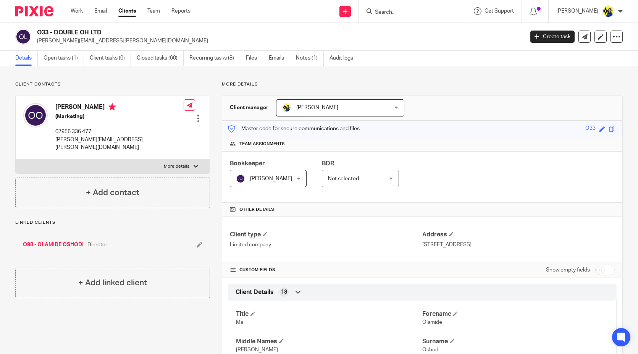
click at [170, 86] on p "Client contacts" at bounding box center [112, 84] width 195 height 6
click at [308, 61] on link "Notes (1)" at bounding box center [310, 58] width 28 height 15
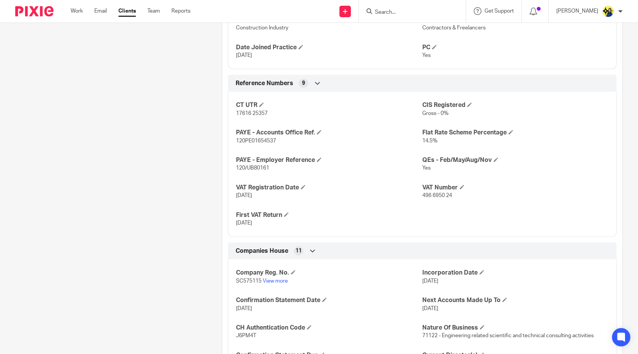
scroll to position [636, 0]
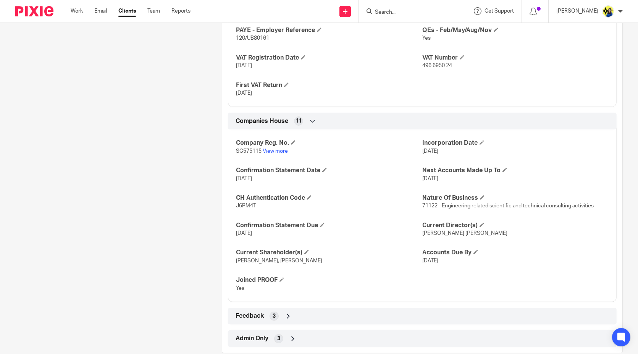
scroll to position [702, 0]
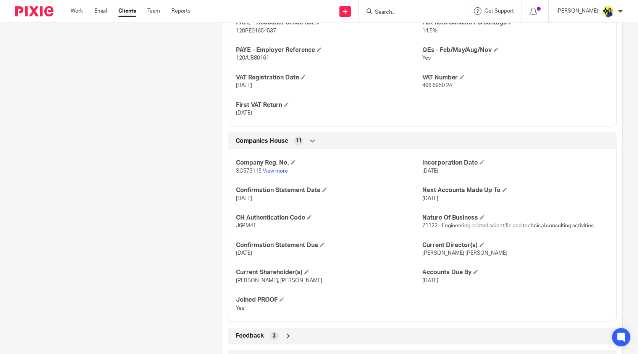
scroll to position [617, 0]
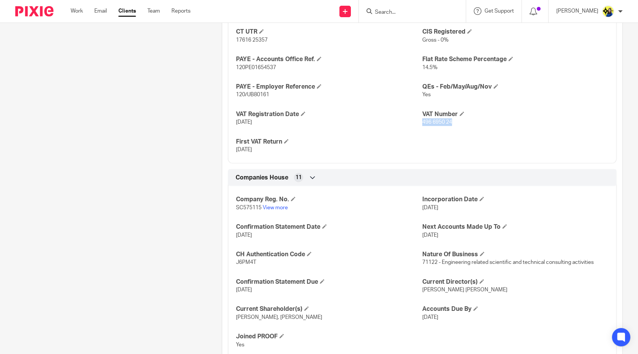
drag, startPoint x: 455, startPoint y: 137, endPoint x: 418, endPoint y: 139, distance: 37.4
click at [422, 126] on p "496 6950 24" at bounding box center [515, 122] width 186 height 8
copy span "496 6950 24"
drag, startPoint x: 206, startPoint y: 114, endPoint x: 253, endPoint y: 136, distance: 51.9
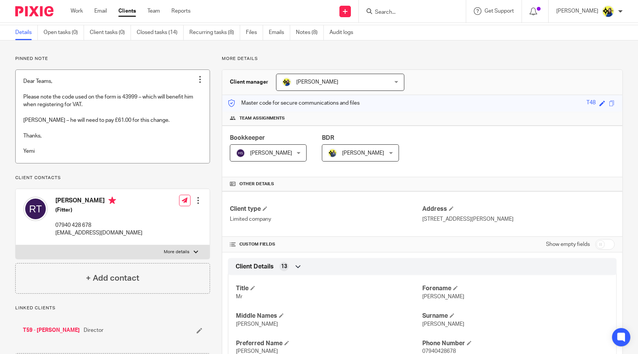
scroll to position [0, 0]
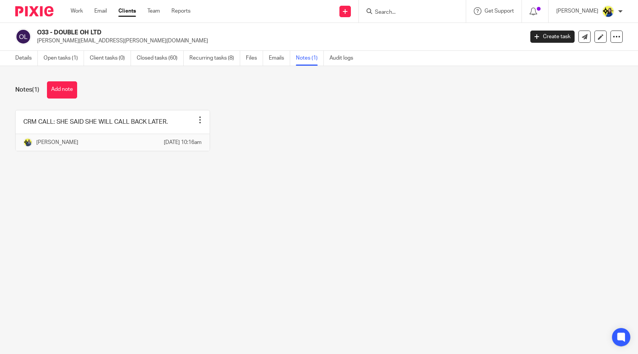
click at [98, 86] on div "Notes (1) Add note" at bounding box center [318, 89] width 607 height 17
click at [61, 93] on button "Add note" at bounding box center [62, 89] width 30 height 17
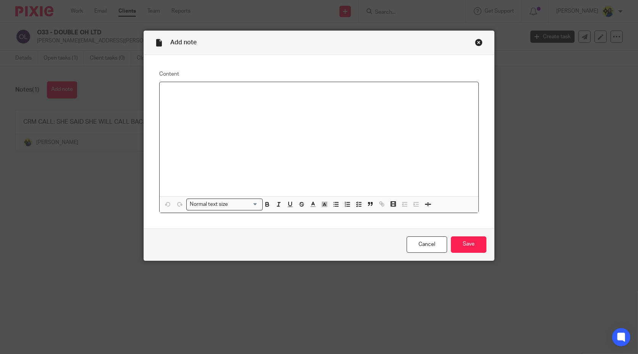
click at [323, 152] on div at bounding box center [319, 139] width 319 height 114
click at [320, 150] on div at bounding box center [319, 139] width 319 height 114
click at [312, 100] on p "ISA" at bounding box center [319, 100] width 307 height 8
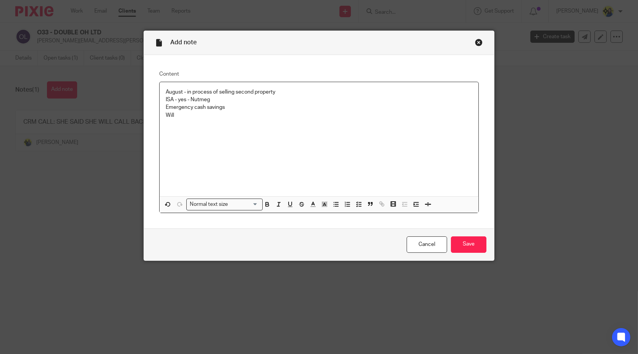
click at [318, 107] on p "Emergency cash savings" at bounding box center [319, 107] width 307 height 8
click at [255, 108] on p "Emergency cash savings" at bounding box center [319, 107] width 307 height 8
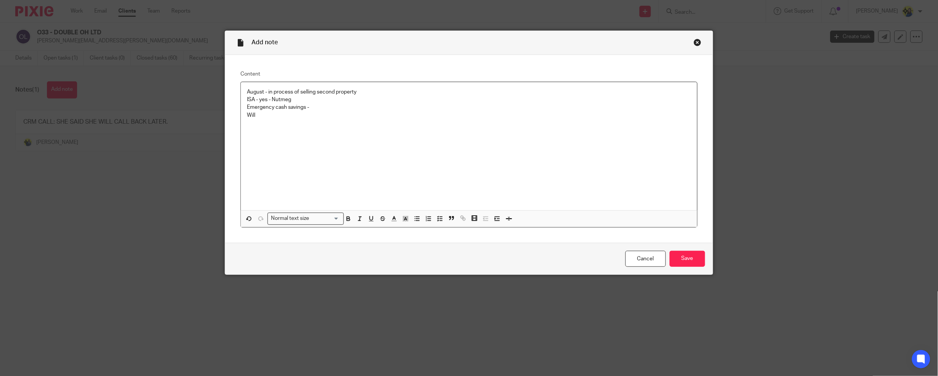
click at [551, 120] on div "August - in process of selling second property ISA - yes - Nutmeg Emergency cas…" at bounding box center [469, 146] width 457 height 128
click at [518, 109] on p "Emergency cash savings -" at bounding box center [469, 107] width 444 height 8
click at [520, 106] on p "Emergency cash savings -" at bounding box center [469, 107] width 444 height 8
click at [520, 100] on p "ISA - yes - Nutmeg" at bounding box center [469, 100] width 444 height 8
click at [527, 106] on p "Emergency cash savings -" at bounding box center [469, 107] width 444 height 8
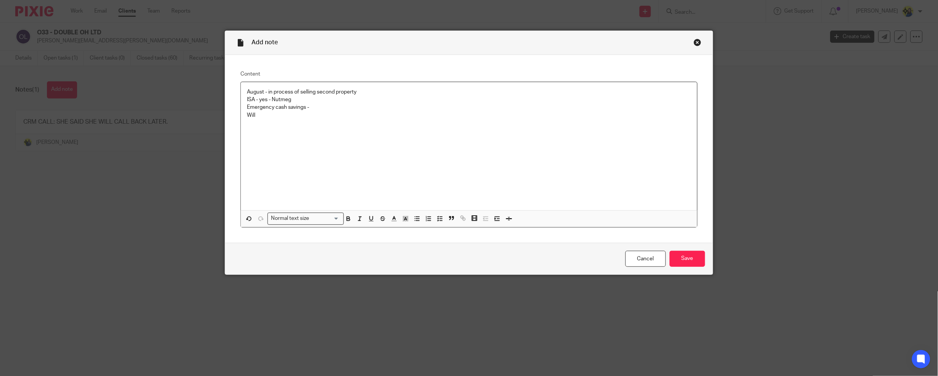
click at [527, 106] on p "Emergency cash savings -" at bounding box center [469, 107] width 444 height 8
click at [527, 113] on p "Will" at bounding box center [469, 115] width 444 height 8
click at [532, 107] on p "Emergency cash savings -" at bounding box center [469, 107] width 444 height 8
click at [397, 112] on p "Will" at bounding box center [469, 115] width 444 height 8
click at [344, 116] on p "Will" at bounding box center [469, 115] width 444 height 8
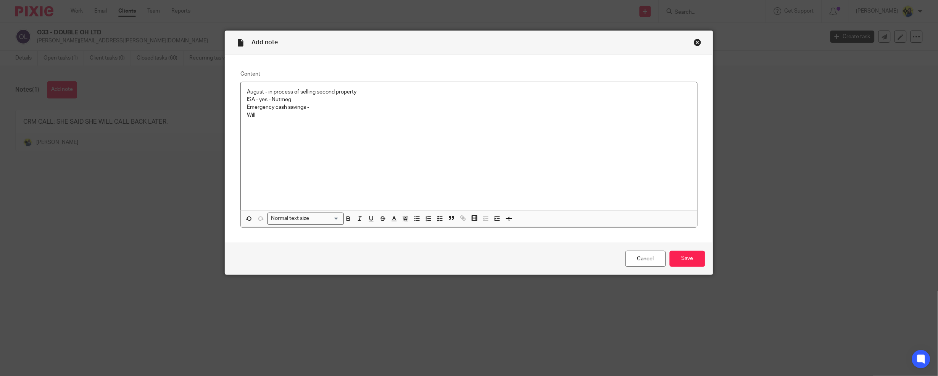
click at [347, 117] on p "Will" at bounding box center [469, 115] width 444 height 8
click at [347, 113] on p "Will" at bounding box center [469, 115] width 444 height 8
click at [357, 113] on p "Will" at bounding box center [469, 115] width 444 height 8
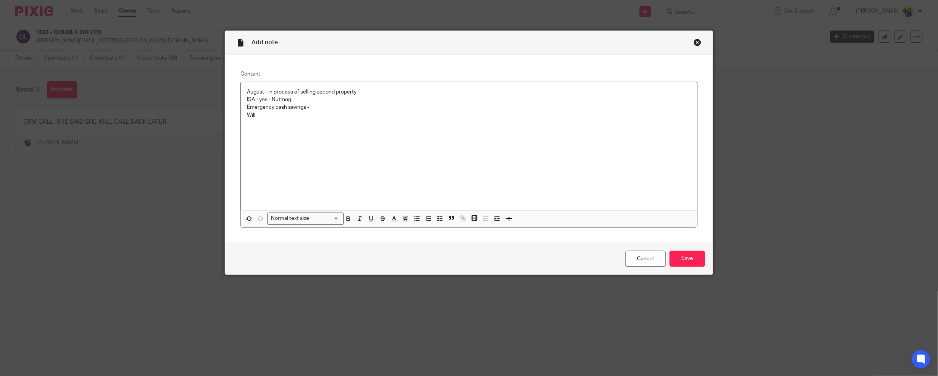
click at [370, 115] on p "Will" at bounding box center [469, 115] width 444 height 8
click at [341, 123] on p at bounding box center [469, 123] width 444 height 8
click at [418, 139] on div "August - in process of selling second property ISA - yes - Nutmeg Emergency cas…" at bounding box center [469, 146] width 457 height 128
click at [458, 146] on div "August - in process of selling second property ISA - yes - Nutmeg Emergency cas…" at bounding box center [469, 146] width 457 height 128
click at [388, 88] on div "August - in process of selling second property ISA - yes - Nutmeg Emergency cas…" at bounding box center [469, 146] width 457 height 128
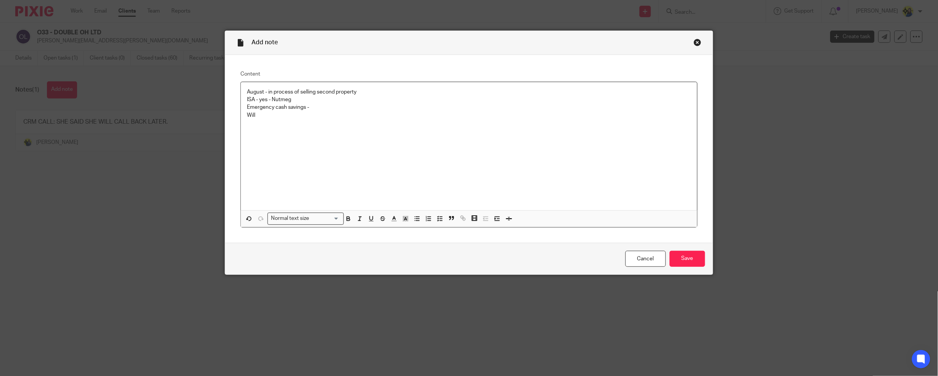
click at [387, 85] on div "August - in process of selling second property ISA - yes - Nutmeg Emergency cas…" at bounding box center [469, 146] width 457 height 128
click at [389, 87] on div "August - in process of selling second property ISA - yes - Nutmeg Emergency cas…" at bounding box center [469, 146] width 457 height 128
click at [360, 93] on p "August - in process of selling second property" at bounding box center [469, 92] width 444 height 8
drag, startPoint x: 363, startPoint y: 88, endPoint x: 364, endPoint y: 94, distance: 5.4
click at [364, 89] on p "August - in process of selling second property" at bounding box center [469, 92] width 444 height 8
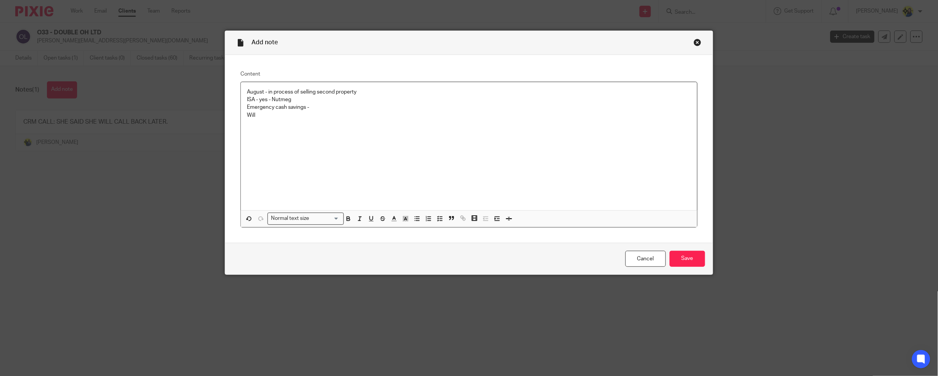
click at [360, 98] on p "ISA - yes - Nutmeg" at bounding box center [469, 100] width 444 height 8
click at [363, 106] on p "Emergency cash savings -" at bounding box center [469, 107] width 444 height 8
click at [363, 116] on p "Will" at bounding box center [469, 115] width 444 height 8
click at [363, 115] on p "Will" at bounding box center [469, 115] width 444 height 8
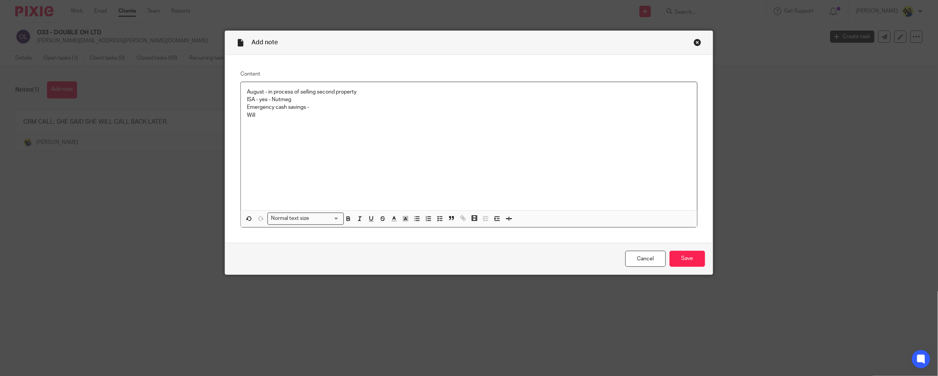
click at [363, 110] on p "Emergency cash savings -" at bounding box center [469, 107] width 444 height 8
click at [365, 117] on p "Will" at bounding box center [469, 115] width 444 height 8
click at [386, 113] on p "Will" at bounding box center [469, 115] width 444 height 8
click at [386, 113] on p "Will -" at bounding box center [469, 115] width 444 height 8
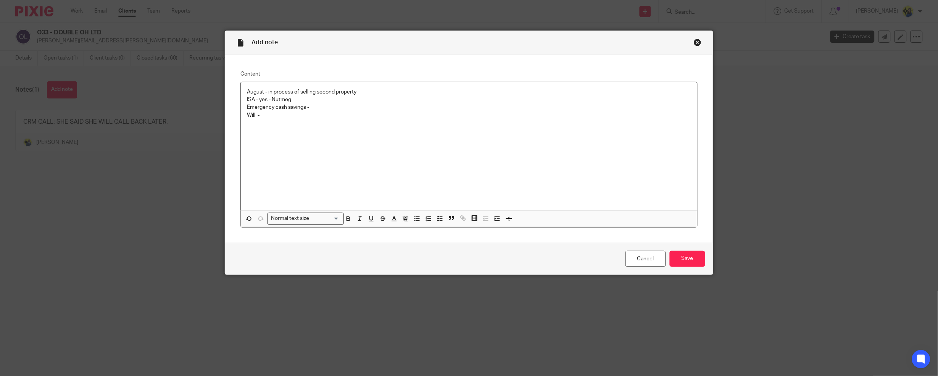
click at [386, 113] on p "Will -" at bounding box center [469, 115] width 444 height 8
click at [542, 100] on p "ISA - yes - Nutmeg" at bounding box center [469, 100] width 444 height 8
click at [610, 216] on div "Normal text size Loading... Remove Edit Insert new video Copy and paste the vid…" at bounding box center [469, 218] width 457 height 16
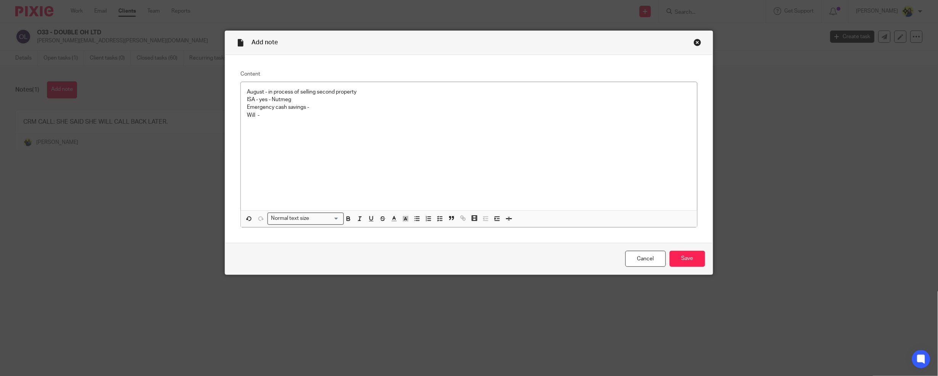
click at [618, 165] on div "August - in process of selling second property ISA - yes - Nutmeg Emergency cas…" at bounding box center [469, 146] width 457 height 128
drag, startPoint x: 337, startPoint y: 116, endPoint x: 298, endPoint y: 118, distance: 38.6
click at [337, 116] on p "Will -" at bounding box center [469, 115] width 444 height 8
click at [295, 119] on p "Will -" at bounding box center [469, 115] width 444 height 8
drag, startPoint x: 291, startPoint y: 118, endPoint x: 239, endPoint y: 101, distance: 54.2
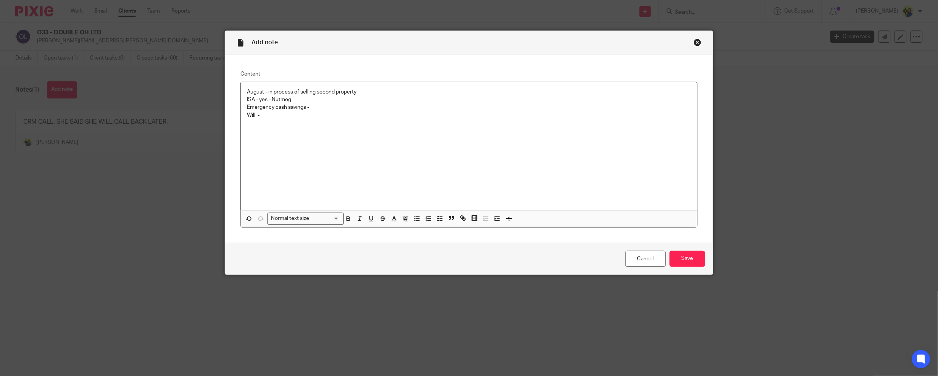
click at [241, 101] on div "August - in process of selling second property ISA - yes - Nutmeg Emergency cas…" at bounding box center [469, 146] width 457 height 128
click at [327, 125] on div "August - in process of selling second property ISA - yes - Nutmeg Emergency cas…" at bounding box center [469, 146] width 457 height 128
drag, startPoint x: 279, startPoint y: 122, endPoint x: 220, endPoint y: 100, distance: 63.4
click at [220, 100] on div "Add note Content August - in process of selling second property ISA - yes - Nut…" at bounding box center [469, 188] width 938 height 376
click at [637, 261] on input "Save" at bounding box center [687, 259] width 35 height 16
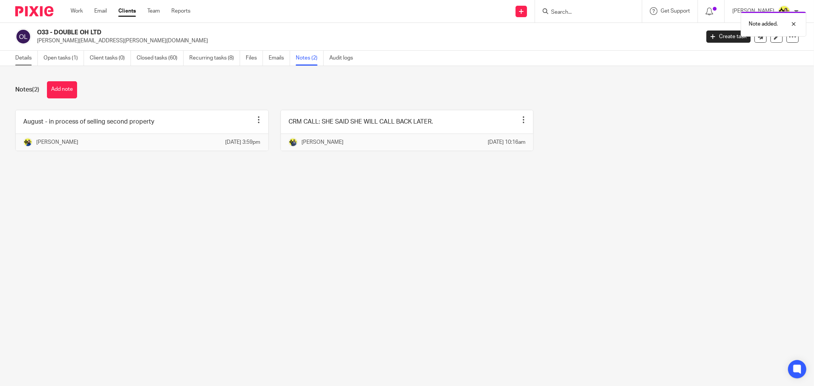
click at [27, 58] on link "Details" at bounding box center [26, 58] width 23 height 15
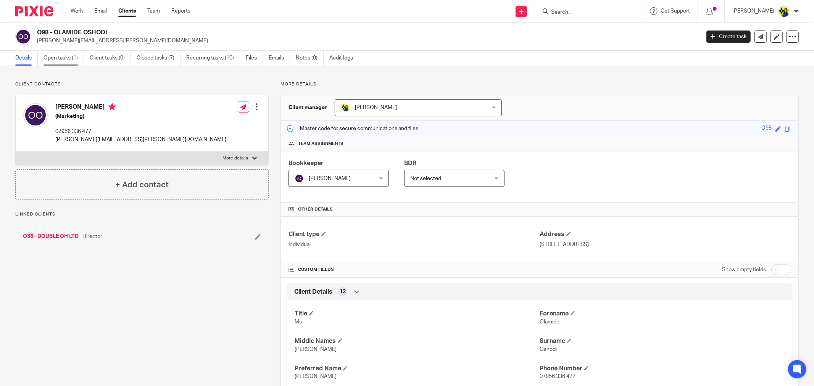
drag, startPoint x: 86, startPoint y: 70, endPoint x: 84, endPoint y: 63, distance: 7.2
click at [86, 70] on div "Client contacts Olamide Oshodi (Marketing) 07956 336 477 ollie.oshodi@gmail.com…" at bounding box center [407, 376] width 814 height 621
click at [313, 61] on link "Notes (0)" at bounding box center [310, 58] width 28 height 15
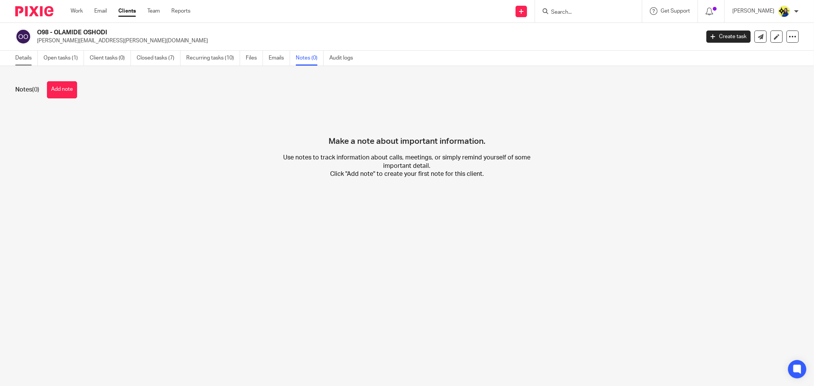
click at [26, 56] on link "Details" at bounding box center [26, 58] width 23 height 15
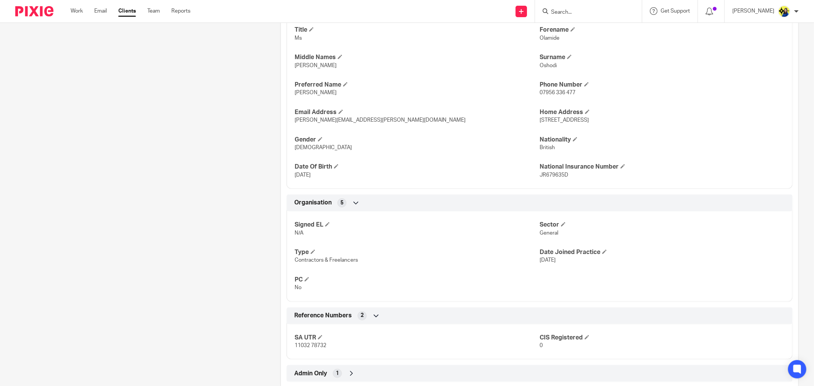
scroll to position [302, 0]
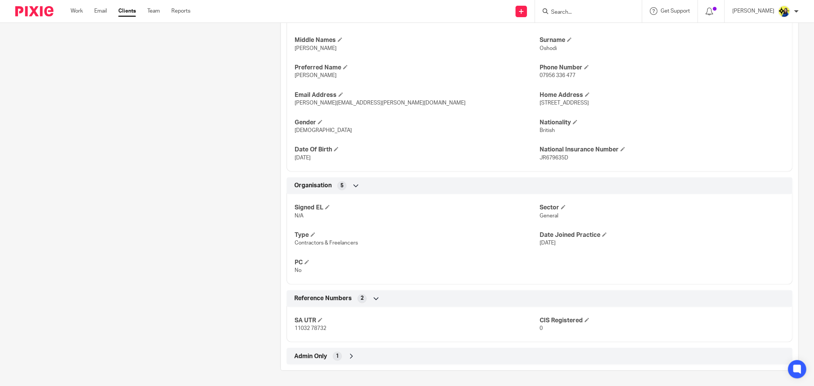
click at [234, 230] on div "Client contacts [PERSON_NAME] (Marketing) 07956 336 477 [PERSON_NAME][EMAIL_ADD…" at bounding box center [135, 75] width 265 height 591
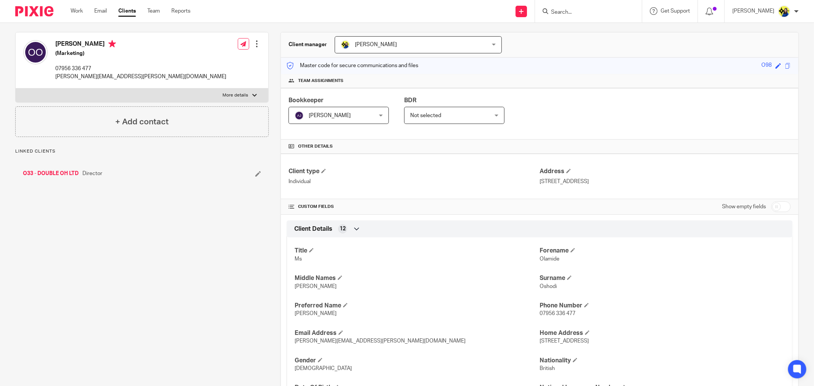
scroll to position [90, 0]
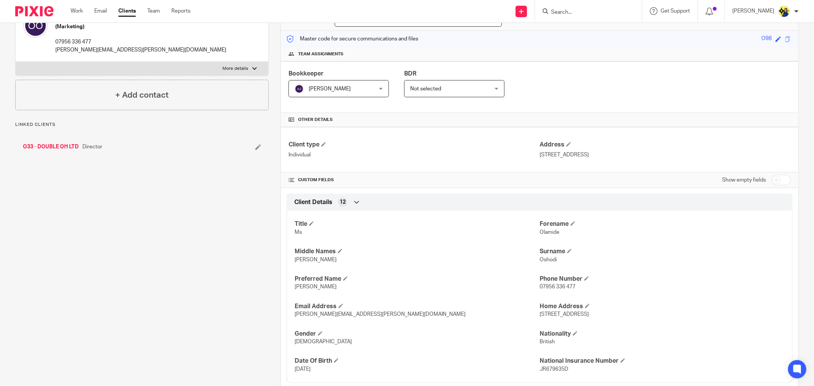
click at [776, 179] on input "checkbox" at bounding box center [780, 180] width 19 height 11
checkbox input "true"
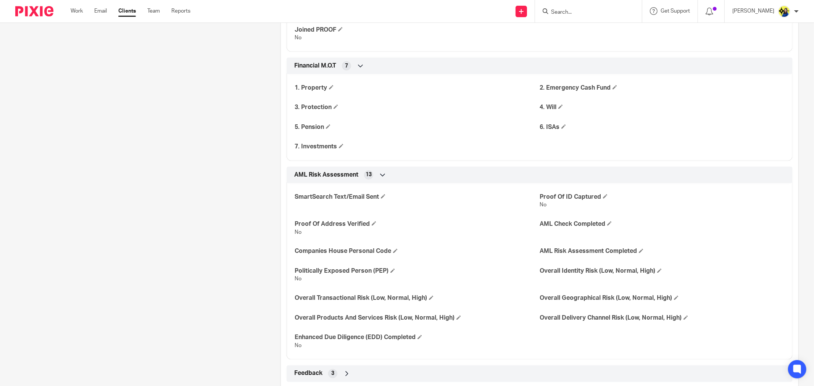
scroll to position [980, 0]
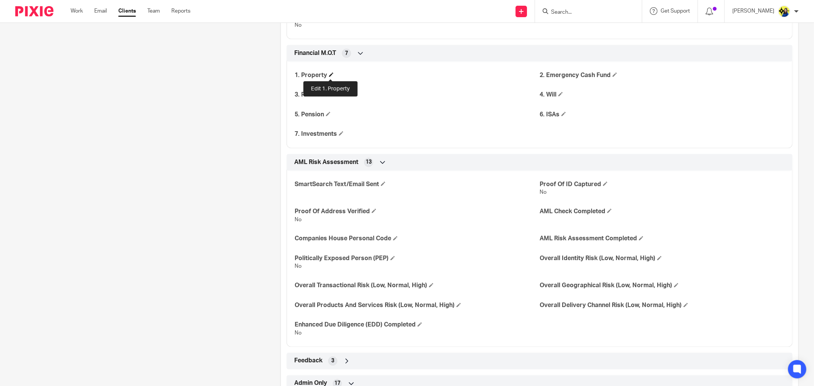
click at [330, 77] on span at bounding box center [331, 75] width 5 height 5
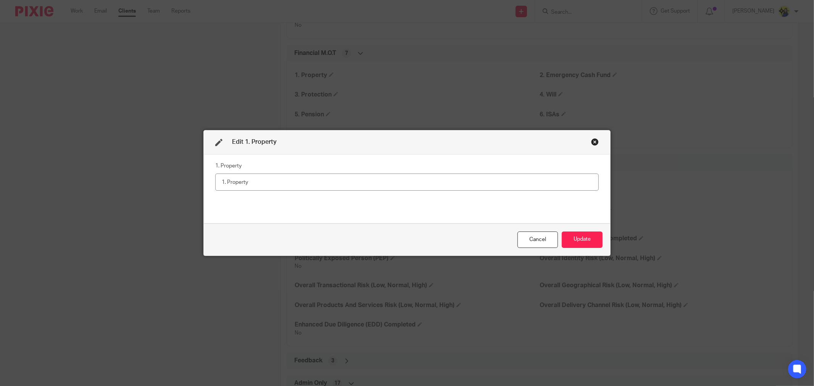
click at [325, 178] on input "text" at bounding box center [407, 182] width 384 height 17
type input "Yes - selling her second property in August 2025"
click at [585, 237] on button "Update" at bounding box center [582, 240] width 41 height 16
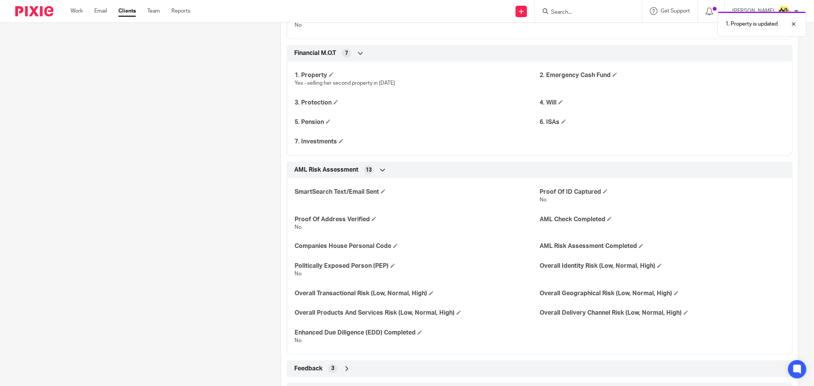
click at [334, 102] on span at bounding box center [336, 102] width 5 height 5
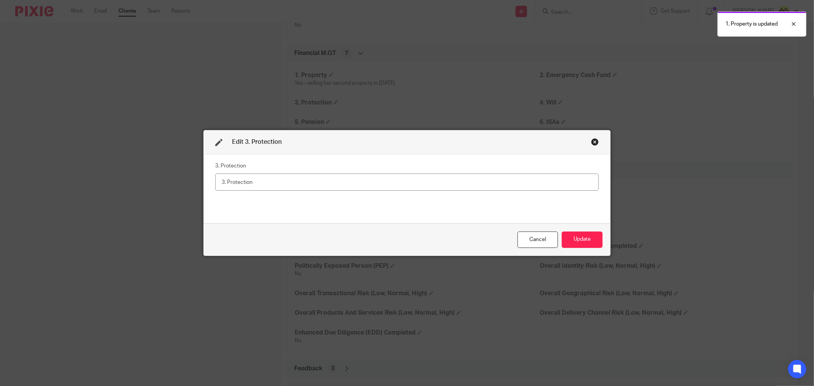
click at [320, 186] on input "text" at bounding box center [407, 182] width 384 height 17
type input "N/A"
click at [578, 241] on button "Update" at bounding box center [582, 240] width 41 height 16
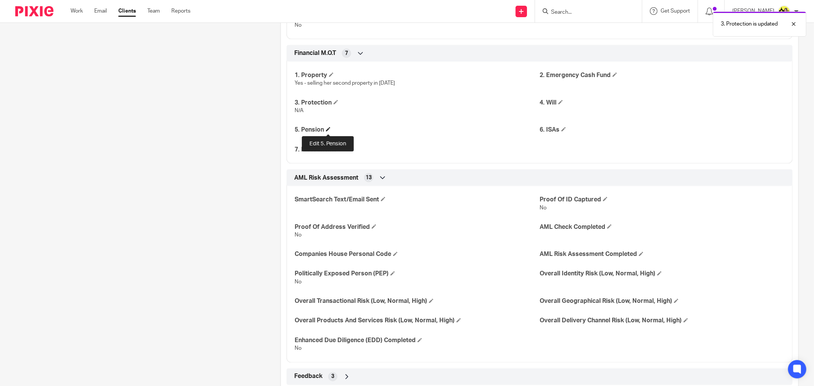
click at [329, 129] on span at bounding box center [328, 129] width 5 height 5
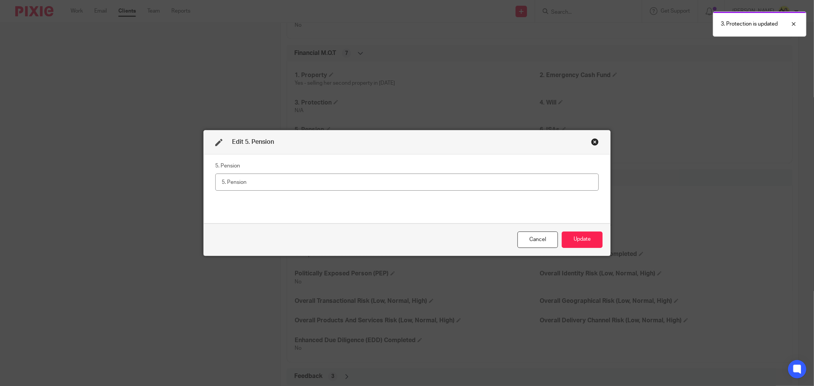
click at [365, 180] on input "text" at bounding box center [407, 182] width 384 height 17
type input "W"
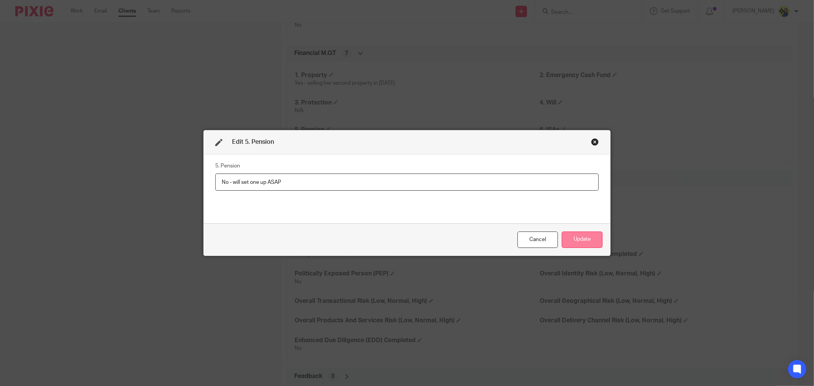
type input "No - will set one up ASAP"
click at [581, 245] on button "Update" at bounding box center [582, 240] width 41 height 16
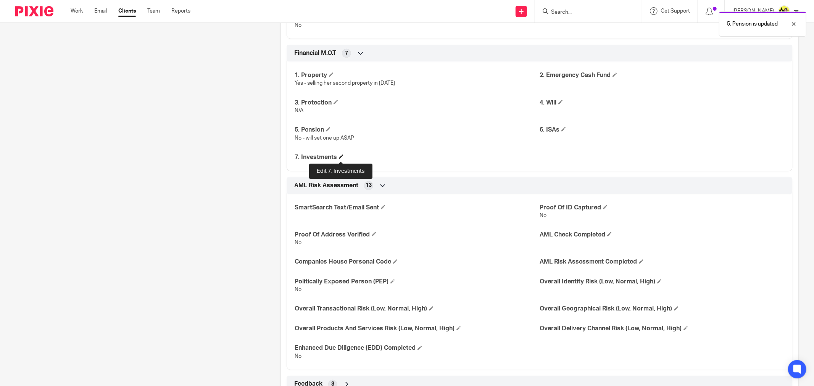
click at [341, 155] on span at bounding box center [341, 157] width 5 height 5
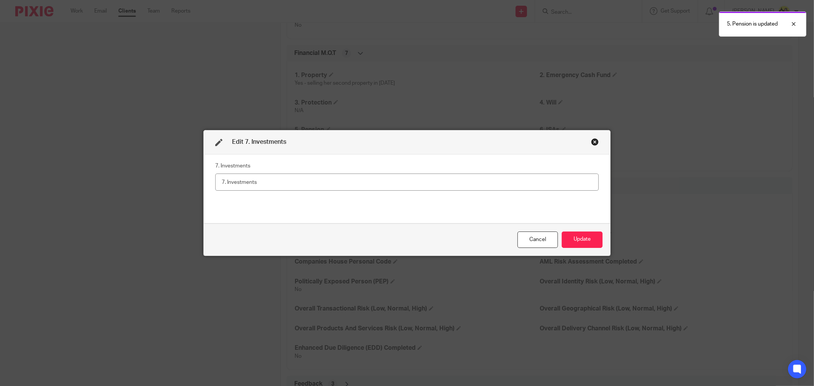
click at [358, 186] on input "text" at bounding box center [407, 182] width 384 height 17
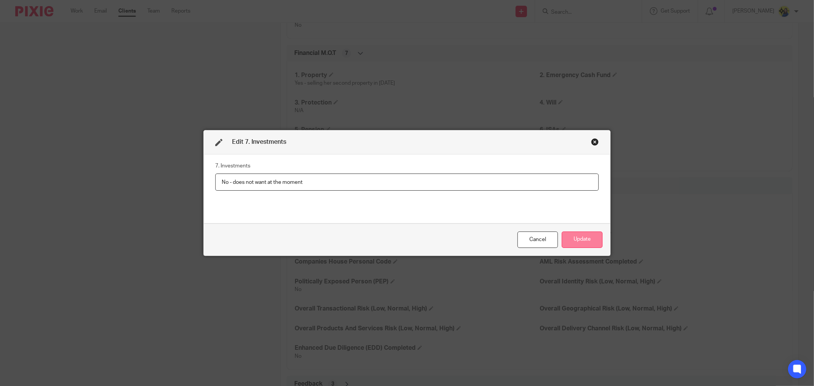
type input "No - does not want at the moment"
click at [580, 239] on button "Update" at bounding box center [582, 240] width 41 height 16
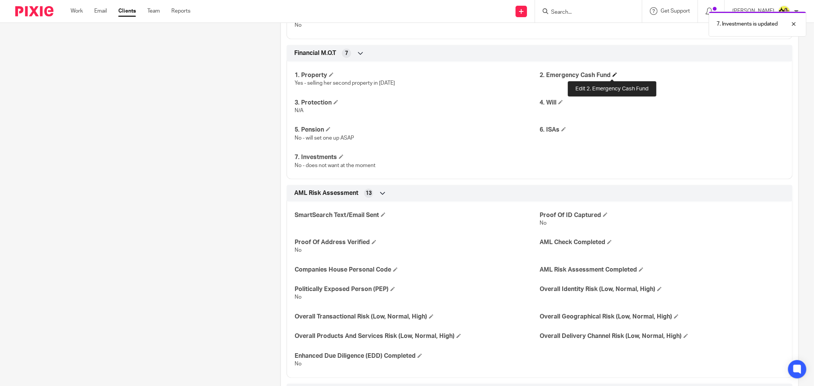
click at [613, 74] on span at bounding box center [615, 75] width 5 height 5
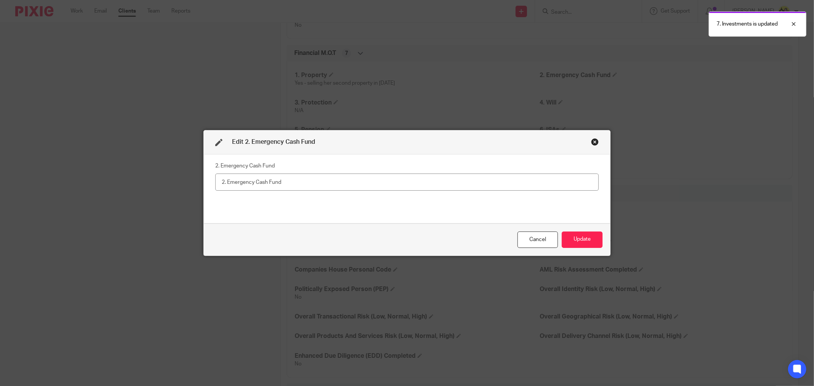
click at [520, 176] on input "text" at bounding box center [407, 182] width 384 height 17
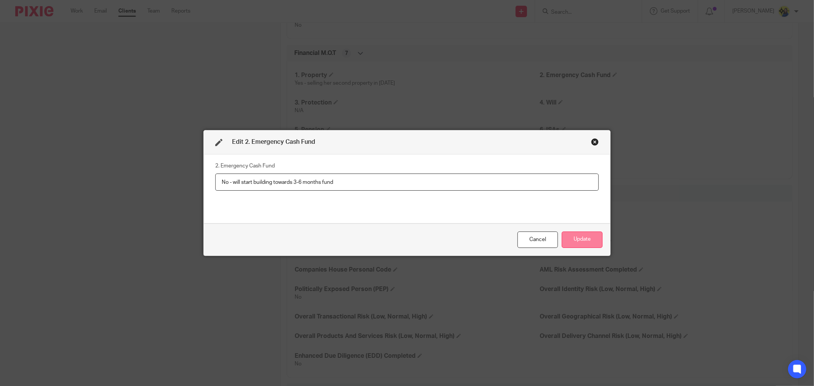
type input "No - will start building towards 3-6 months fund"
click at [590, 235] on button "Update" at bounding box center [582, 240] width 41 height 16
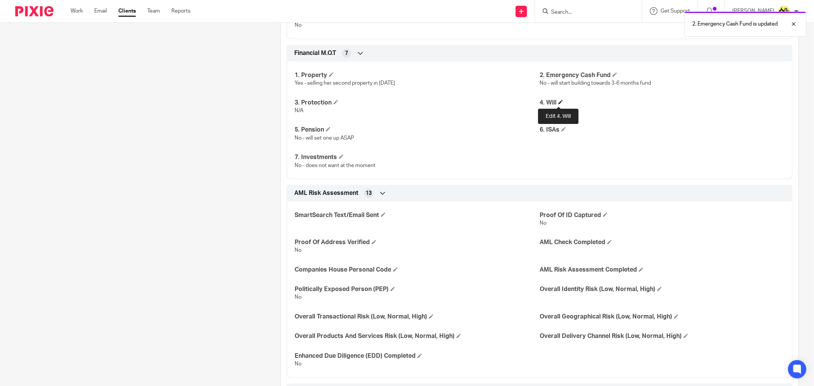
click at [558, 104] on span at bounding box center [560, 102] width 5 height 5
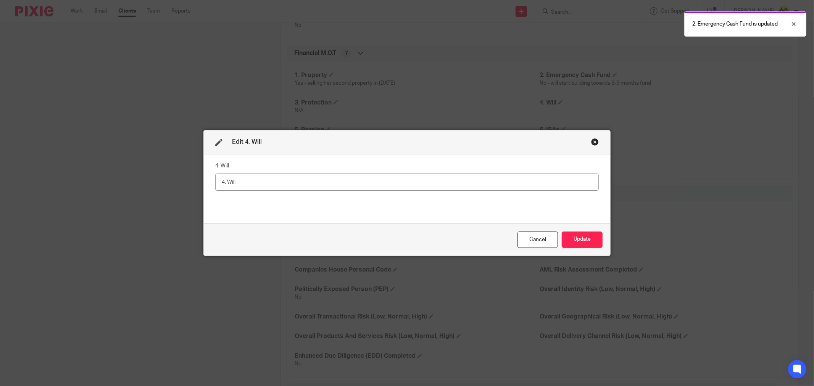
click at [512, 172] on fieldset "4. Will" at bounding box center [407, 175] width 384 height 31
click at [518, 162] on fieldset "4. Will" at bounding box center [407, 175] width 384 height 31
click at [531, 183] on input "text" at bounding box center [407, 182] width 384 height 17
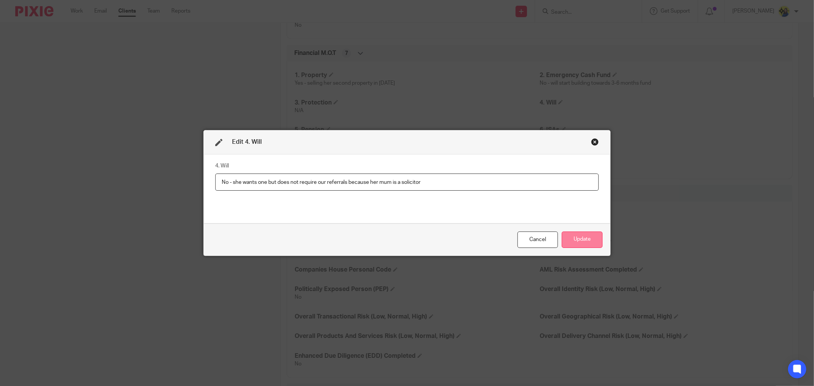
type input "No - she wants one but does not require our referrals because her mum is a soli…"
click at [592, 236] on button "Update" at bounding box center [582, 240] width 41 height 16
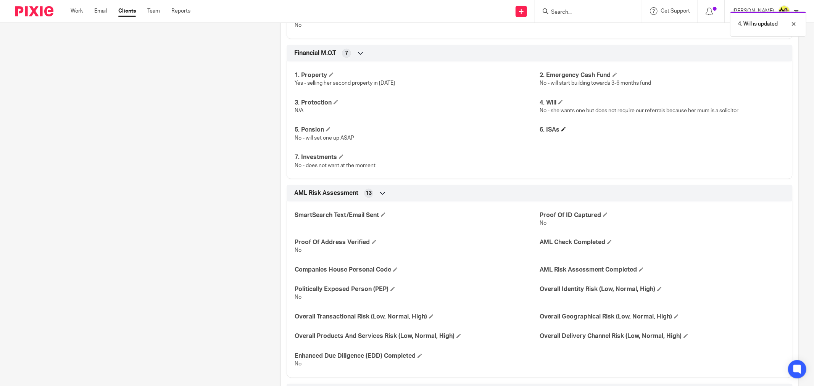
click at [561, 128] on span at bounding box center [563, 129] width 5 height 5
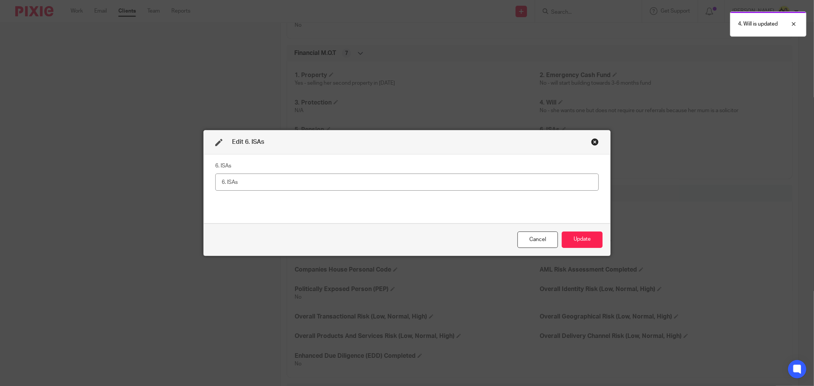
click at [512, 184] on input "text" at bounding box center [407, 182] width 384 height 17
type input "Yes- stocks and shares with Nutmeg"
click at [600, 239] on div "Cancel Update" at bounding box center [407, 240] width 407 height 32
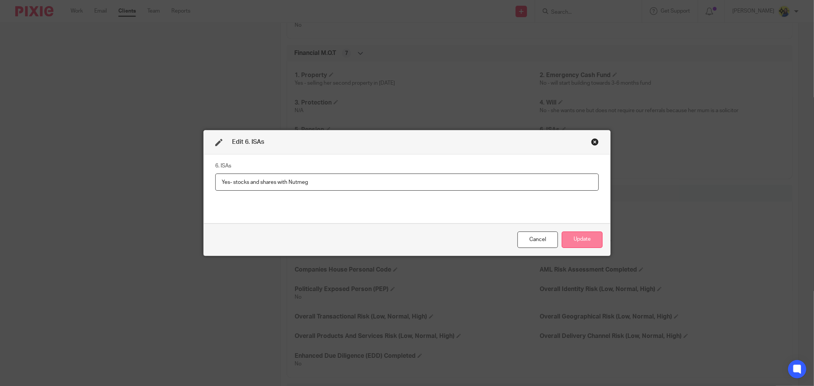
click at [596, 241] on button "Update" at bounding box center [582, 240] width 41 height 16
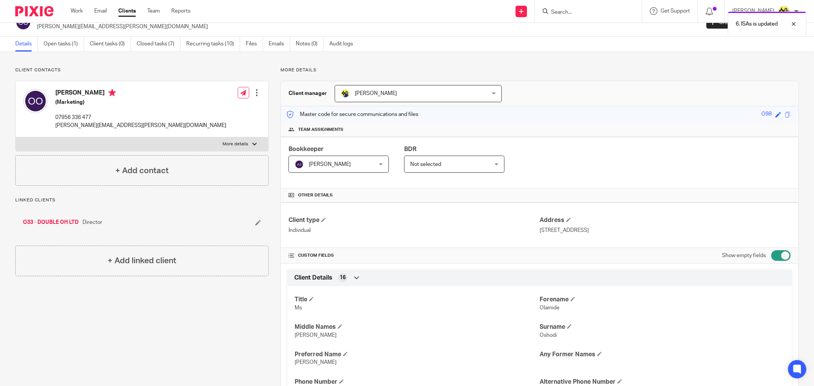
scroll to position [0, 0]
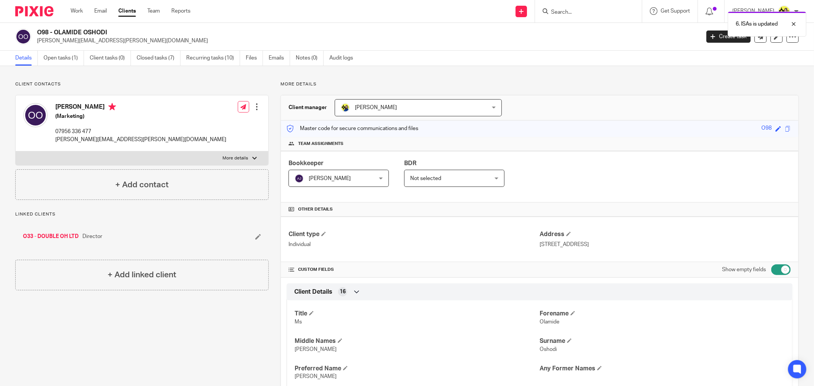
click at [615, 15] on input "Search" at bounding box center [584, 12] width 69 height 7
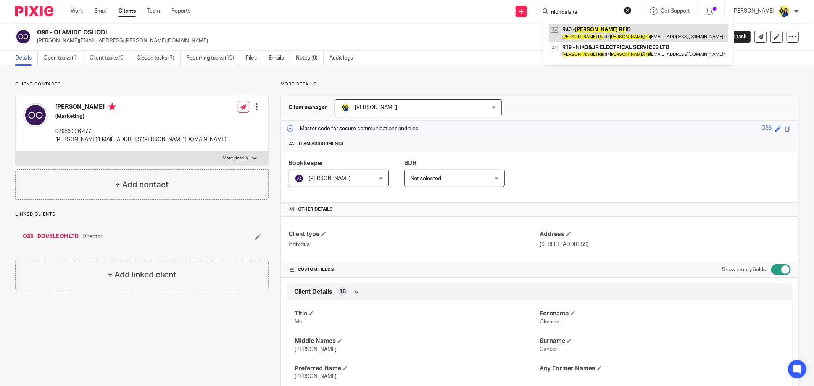
type input "nichoals re"
drag, startPoint x: 604, startPoint y: 13, endPoint x: 515, endPoint y: 12, distance: 89.3
click at [515, 12] on div "Send new email Create task Add client Request signature nichoals re R43 - NICHO…" at bounding box center [508, 11] width 612 height 23
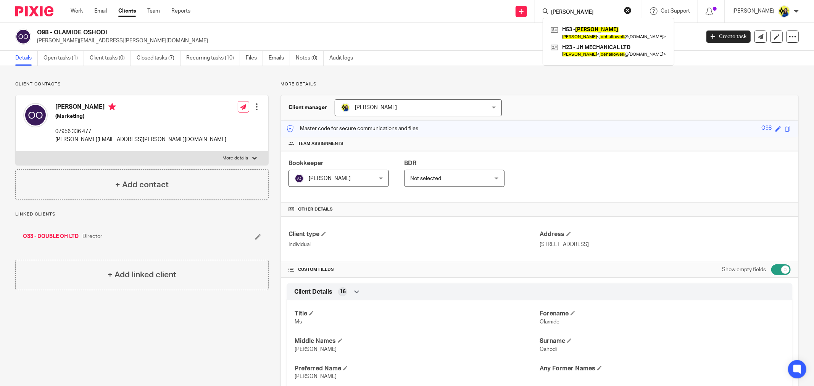
type input "joe hallowell"
drag, startPoint x: 579, startPoint y: 10, endPoint x: 488, endPoint y: 10, distance: 91.2
click at [488, 10] on div "Send new email Create task Add client Request signature joe hallowell H53 - JOE…" at bounding box center [508, 11] width 612 height 23
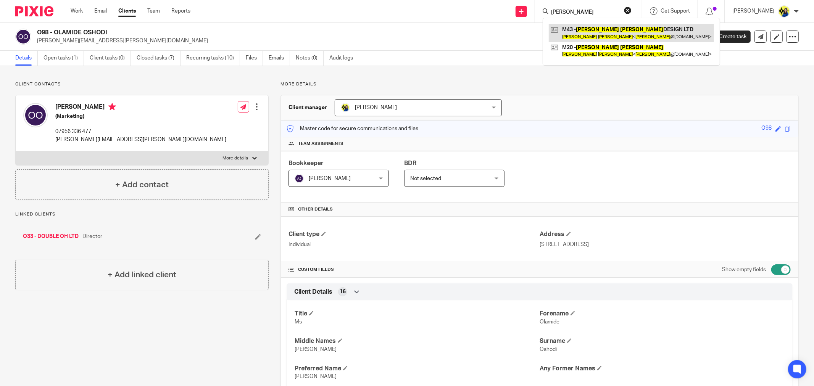
type input "sarah maher"
drag, startPoint x: 605, startPoint y: 35, endPoint x: 594, endPoint y: 36, distance: 11.6
click at [605, 34] on link at bounding box center [631, 33] width 165 height 18
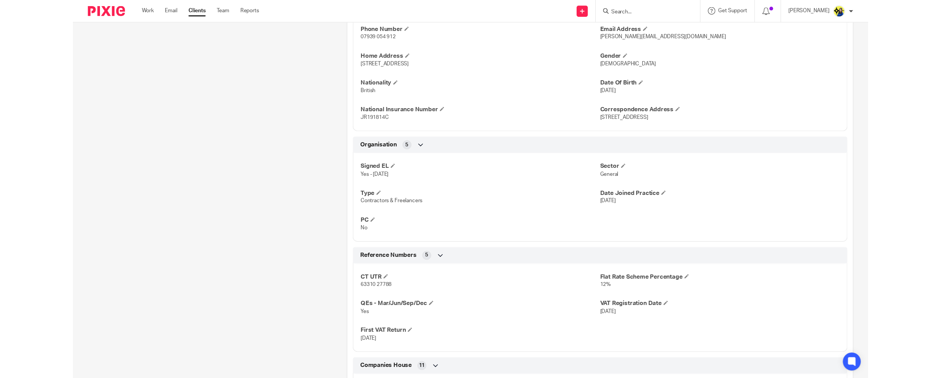
scroll to position [466, 0]
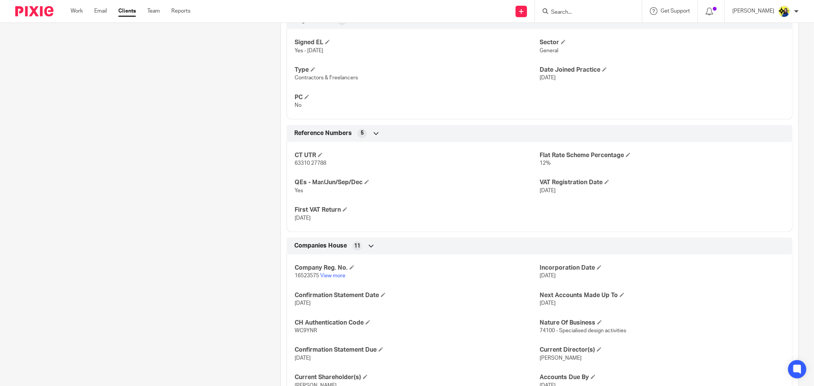
click at [150, 237] on div "Client contacts Sarah Maher (Senior Product Designer) 07939 054 912 sarah@sarah…" at bounding box center [135, 35] width 265 height 841
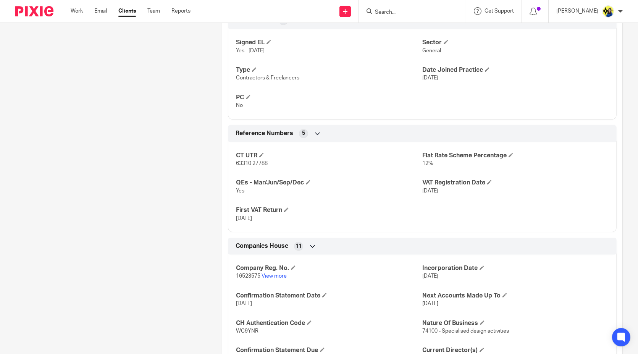
drag, startPoint x: 111, startPoint y: 101, endPoint x: 95, endPoint y: 99, distance: 15.8
click at [112, 99] on div "Client contacts Sarah Maher (Senior Product Designer) 07939 054 912 sarah@sarah…" at bounding box center [106, 35] width 207 height 841
drag, startPoint x: 116, startPoint y: 79, endPoint x: 286, endPoint y: 35, distance: 174.7
click at [117, 80] on div "Client contacts Sarah Maher (Senior Product Designer) 07939 054 912 sarah@sarah…" at bounding box center [106, 35] width 207 height 841
click at [432, 10] on input "Search" at bounding box center [408, 12] width 69 height 7
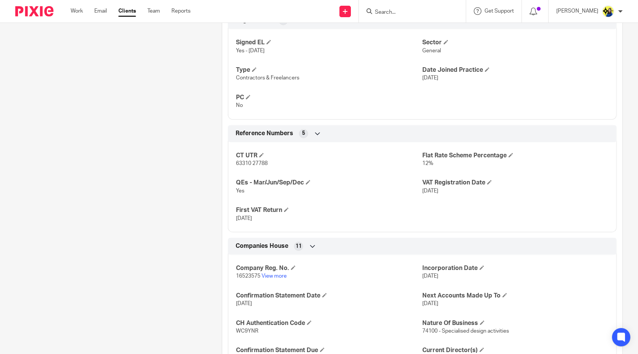
click at [432, 10] on input "Search" at bounding box center [408, 12] width 69 height 7
click at [415, 9] on input "Search" at bounding box center [408, 12] width 69 height 7
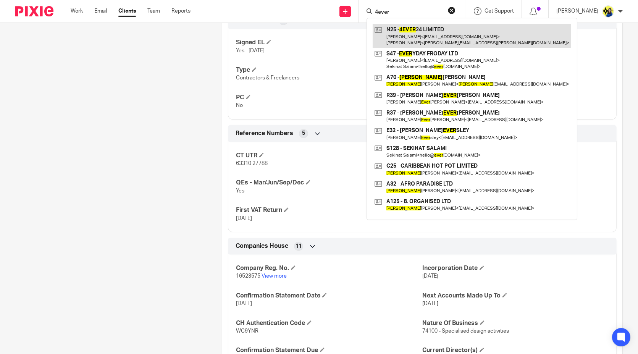
type input "4ever"
click at [434, 26] on link at bounding box center [472, 36] width 198 height 24
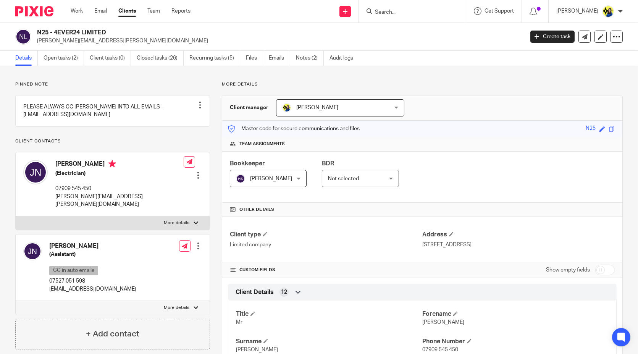
drag, startPoint x: 108, startPoint y: 42, endPoint x: 37, endPoint y: 43, distance: 70.6
click at [37, 43] on p "john-m-nolan@hotmail.co.uk" at bounding box center [278, 41] width 482 height 8
drag, startPoint x: 114, startPoint y: 289, endPoint x: 41, endPoint y: 290, distance: 72.9
click at [41, 290] on div "Julie Nolan (Assistant) CC in auto emails 07527 051 598 julien63@hotmail.co.uk …" at bounding box center [113, 267] width 194 height 66
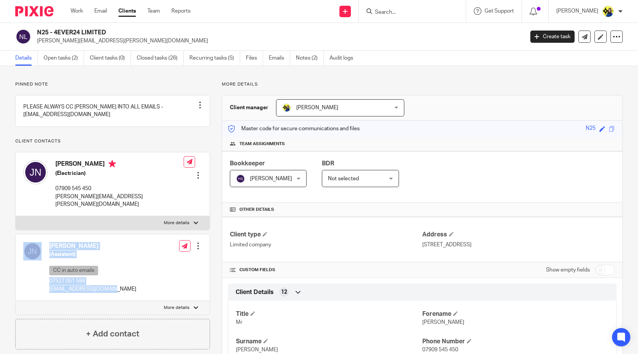
click at [49, 289] on p "julien63@hotmail.co.uk" at bounding box center [92, 289] width 87 height 8
drag, startPoint x: 46, startPoint y: 288, endPoint x: 113, endPoint y: 294, distance: 67.4
click at [113, 294] on div "Julie Nolan (Assistant) CC in auto emails 07527 051 598 julien63@hotmail.co.uk …" at bounding box center [113, 267] width 194 height 66
copy p "julien63@hotmail.co.uk"
click at [424, 9] on input "Search" at bounding box center [408, 12] width 69 height 7
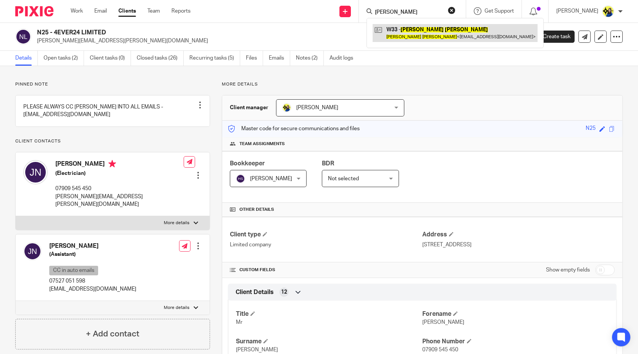
type input "thomas watts"
click at [437, 27] on link at bounding box center [455, 33] width 165 height 18
